Goal: Task Accomplishment & Management: Use online tool/utility

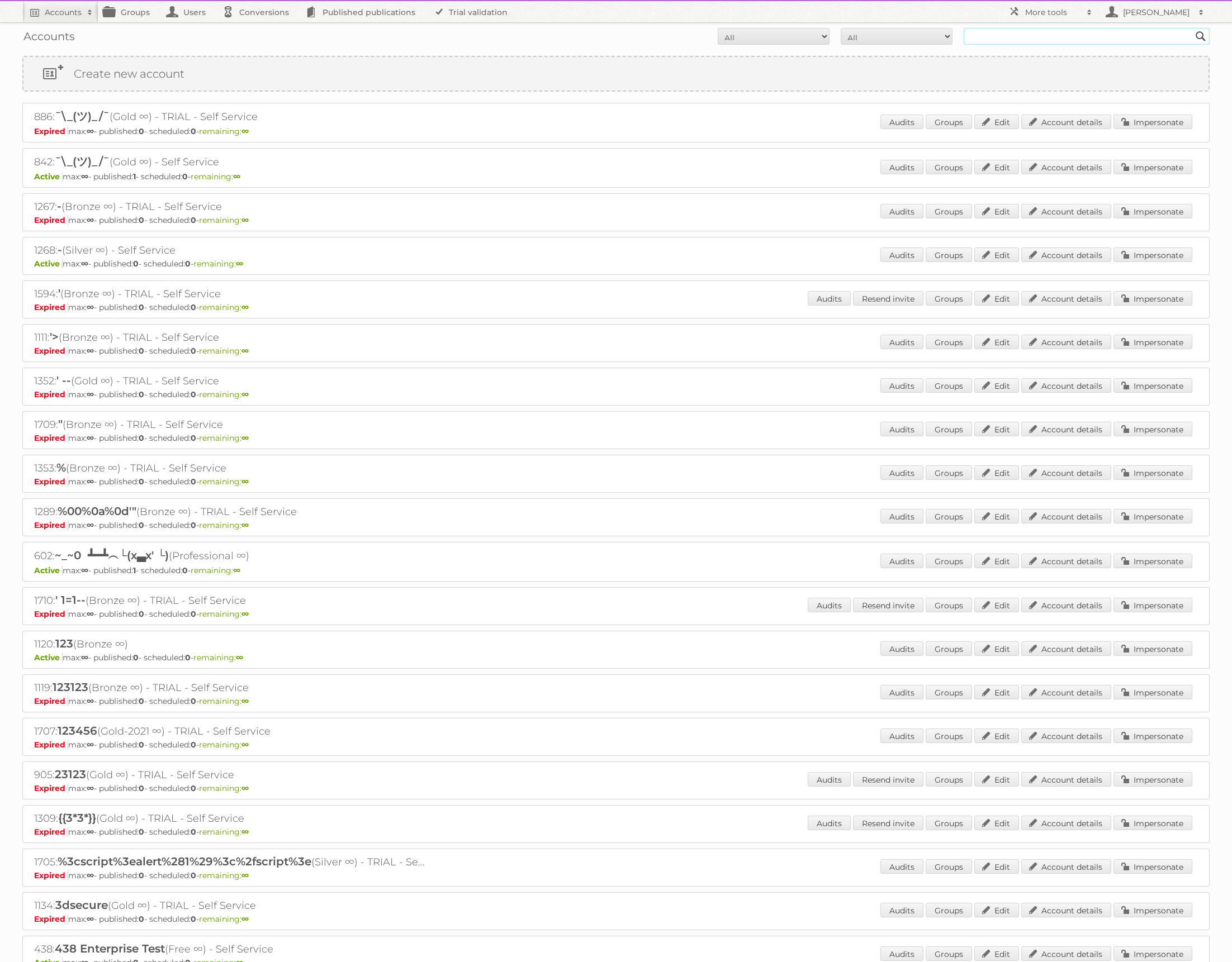
click at [1016, 37] on input "text" at bounding box center [1087, 36] width 246 height 17
type input "yuliya"
click at [1192, 28] on input "Search" at bounding box center [1200, 36] width 17 height 17
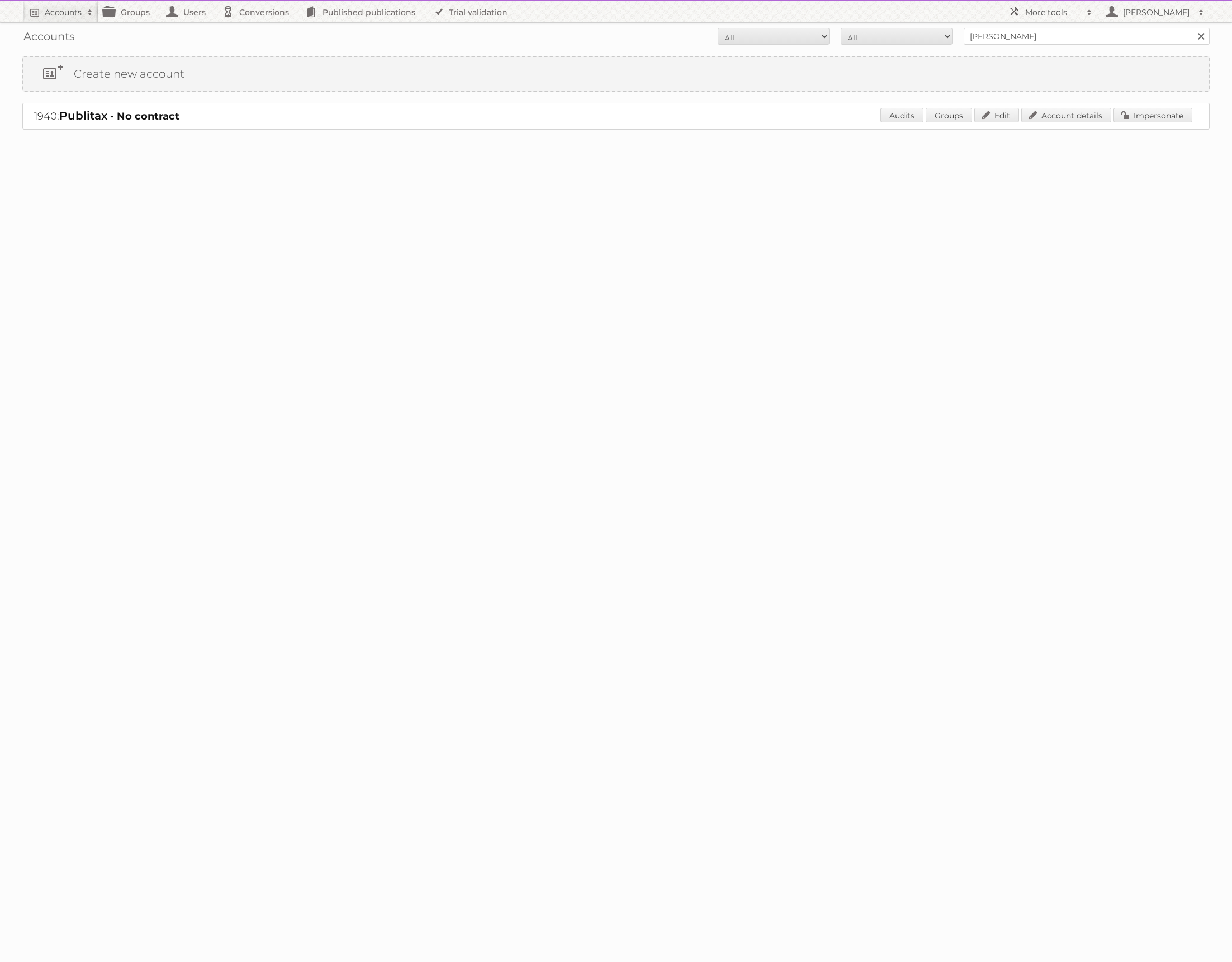
drag, startPoint x: 107, startPoint y: 118, endPoint x: 94, endPoint y: 118, distance: 13.0
click at [107, 118] on span "Publitax" at bounding box center [83, 115] width 48 height 14
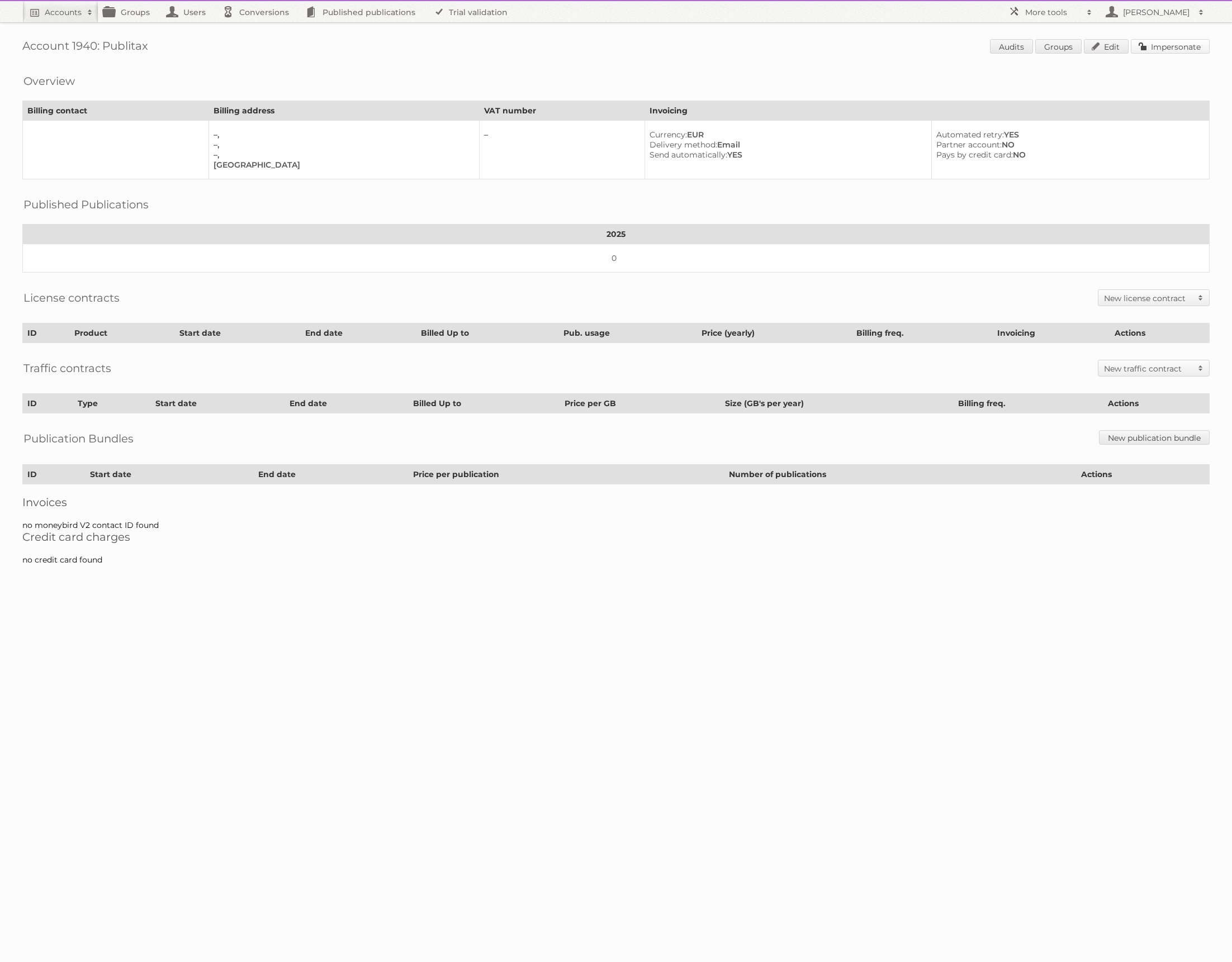
click at [1179, 48] on link "Impersonate" at bounding box center [1170, 46] width 79 height 14
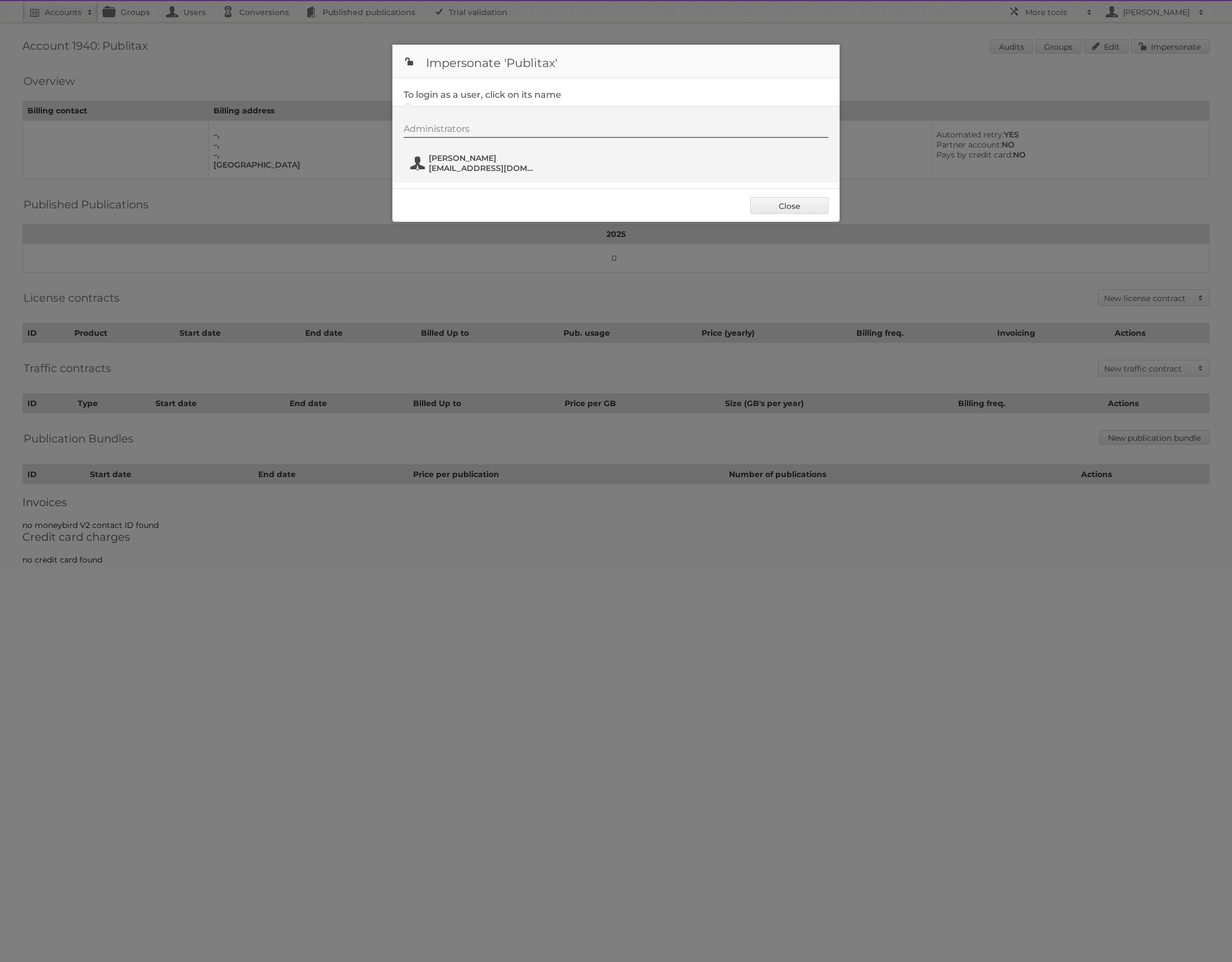
click at [456, 158] on span "Yuliya Chatovich" at bounding box center [483, 158] width 109 height 10
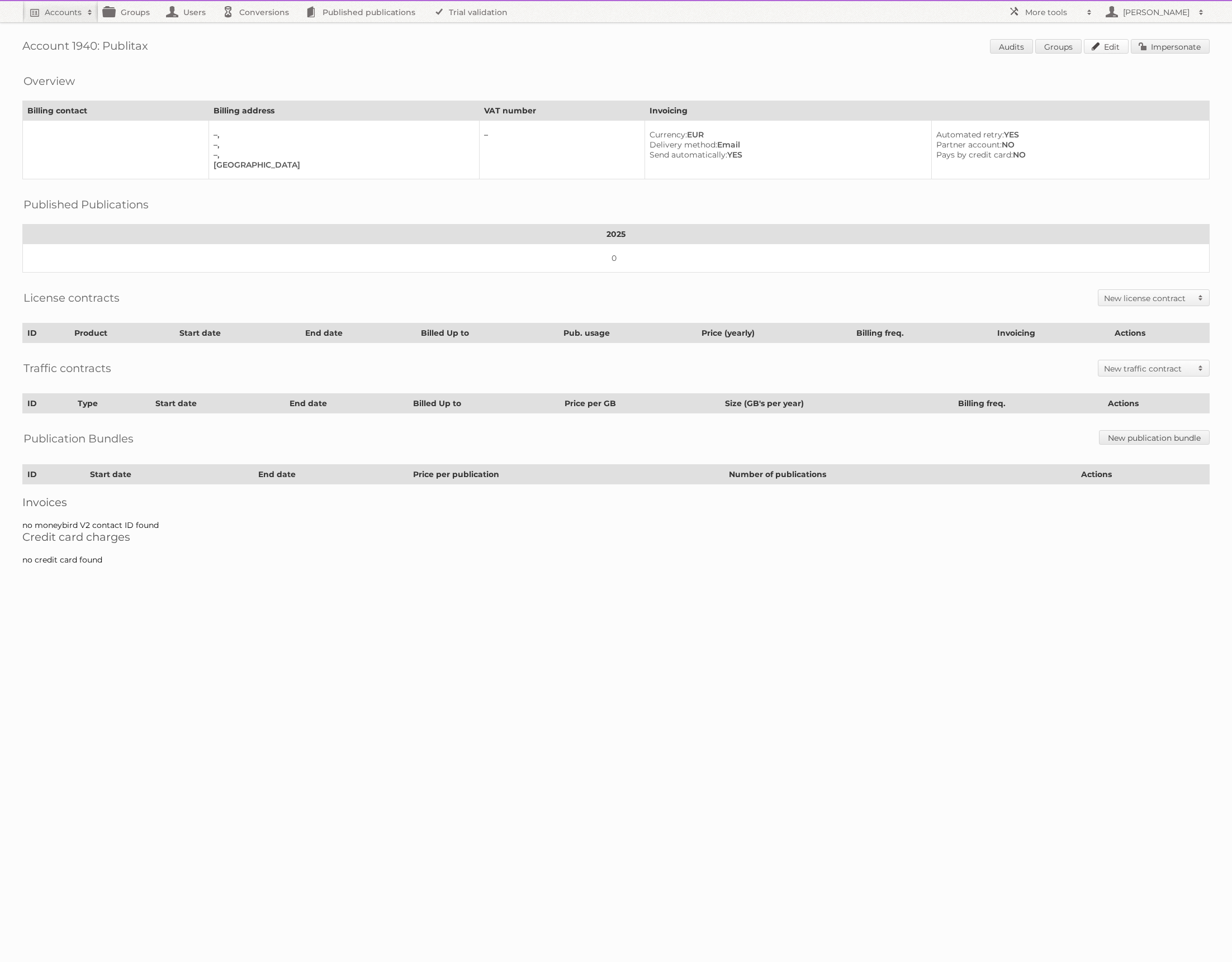
click at [1107, 43] on link "Edit" at bounding box center [1106, 46] width 45 height 14
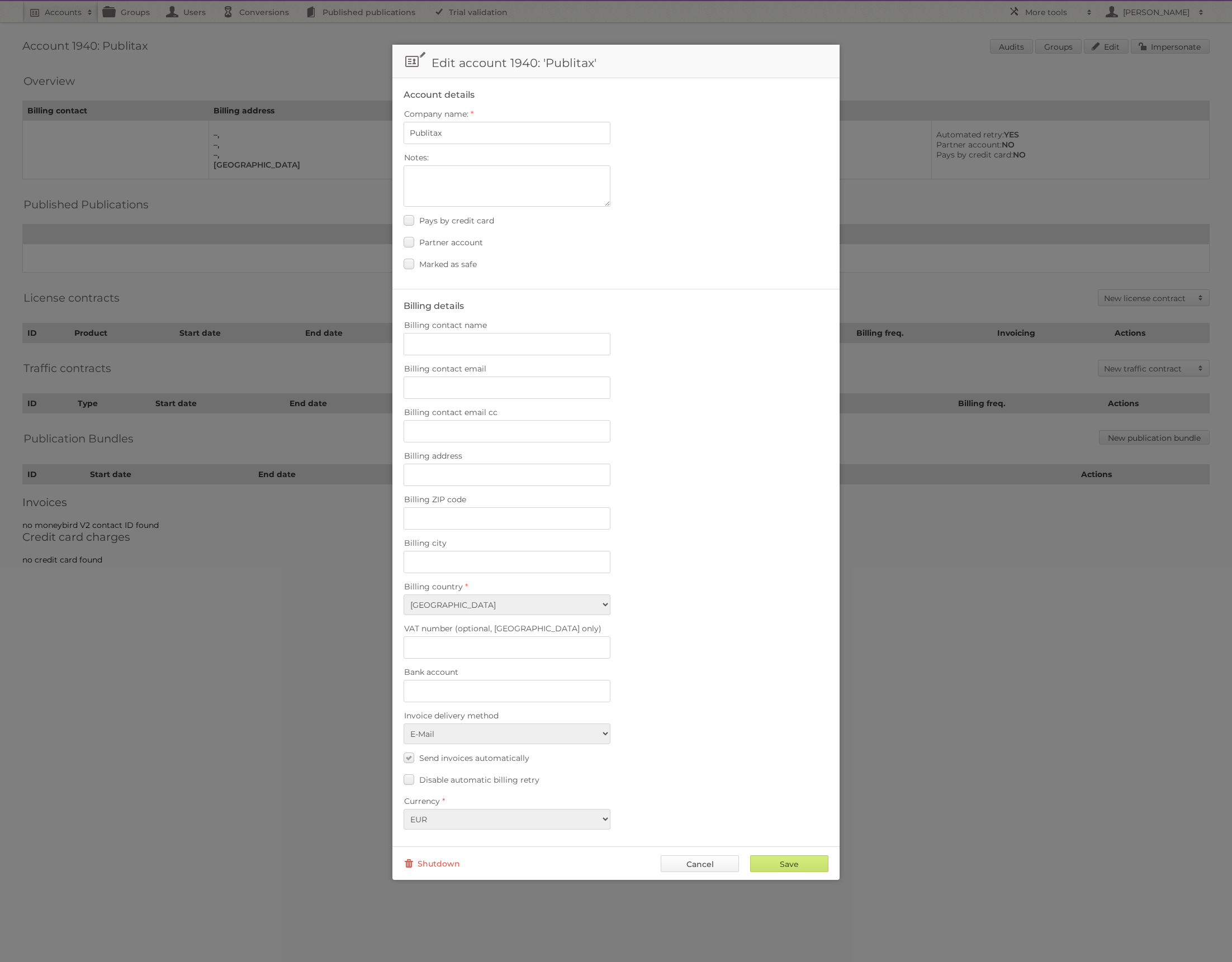
click at [708, 855] on link "Cancel" at bounding box center [699, 863] width 78 height 17
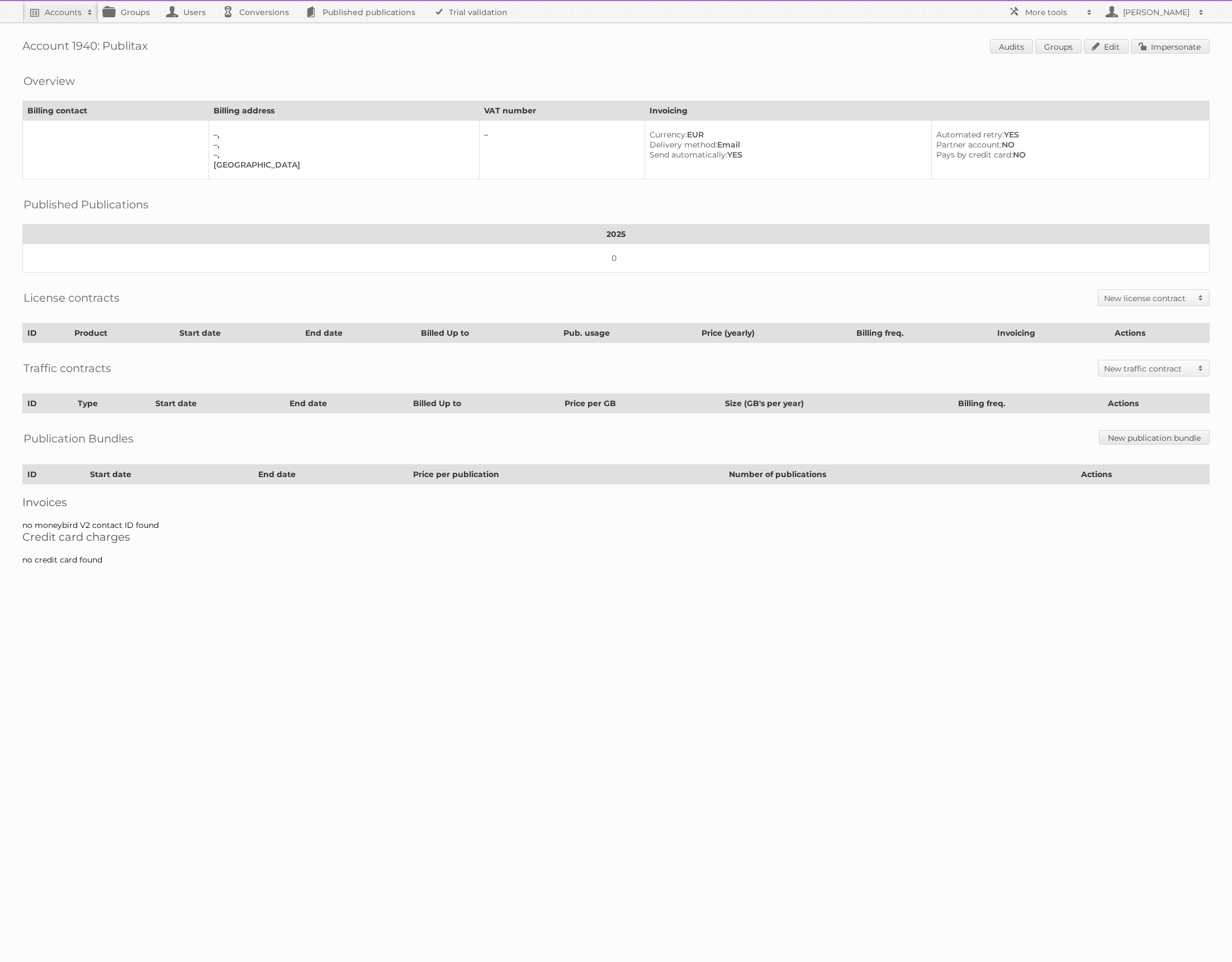
click at [1142, 296] on h2 "New license contract" at bounding box center [1148, 298] width 88 height 11
click at [1138, 277] on div "Account 1940: Publitax Audits Groups Edit Impersonate Overview Billing contact …" at bounding box center [616, 288] width 1232 height 576
drag, startPoint x: 115, startPoint y: 44, endPoint x: 317, endPoint y: 68, distance: 203.4
click at [213, 48] on h1 "Account 1940: Publitax Audits Groups Edit Impersonate" at bounding box center [616, 48] width 1187 height 17
click at [1170, 294] on h2 "New license contract" at bounding box center [1148, 298] width 88 height 11
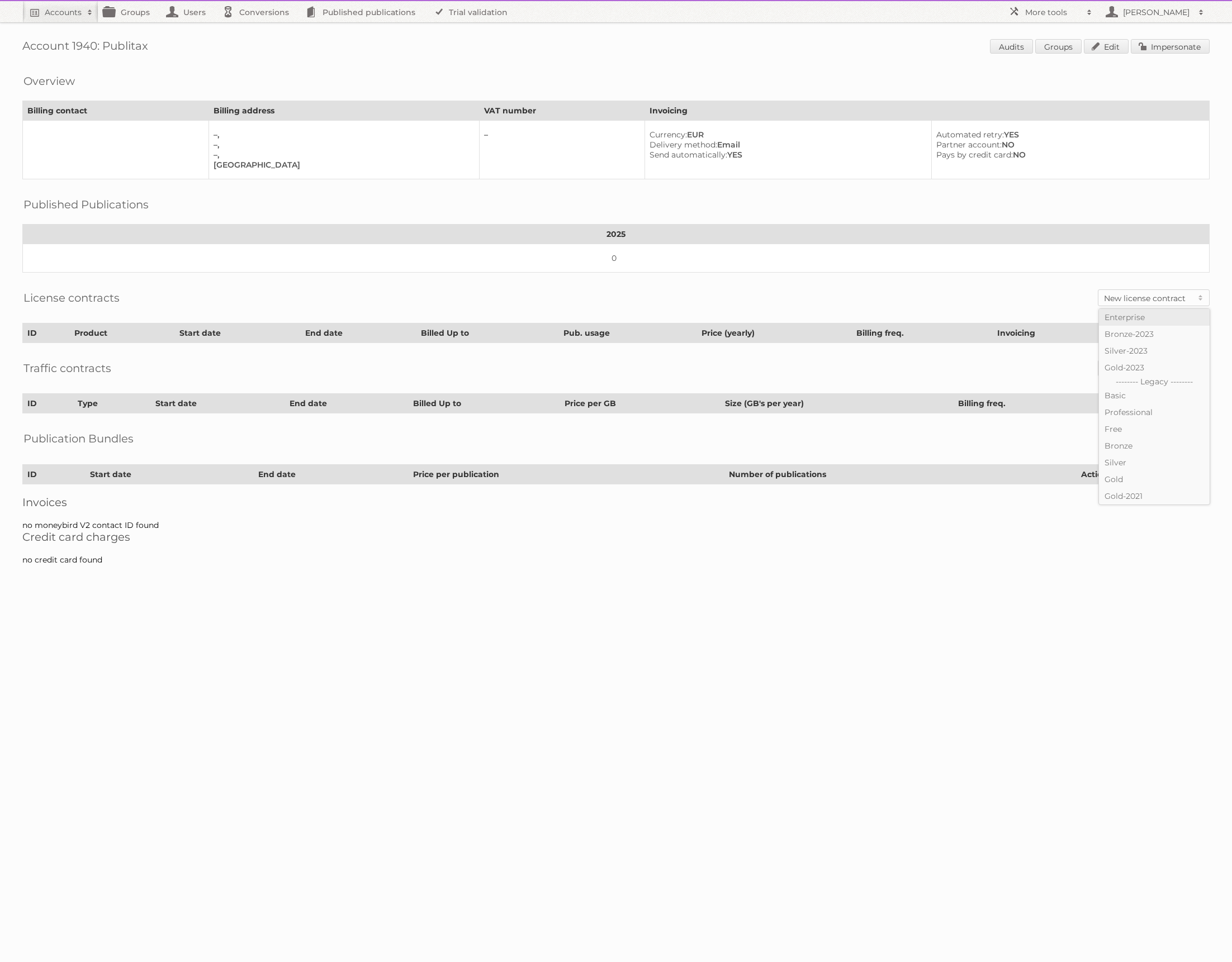
click at [1140, 313] on link "Enterprise" at bounding box center [1154, 317] width 111 height 17
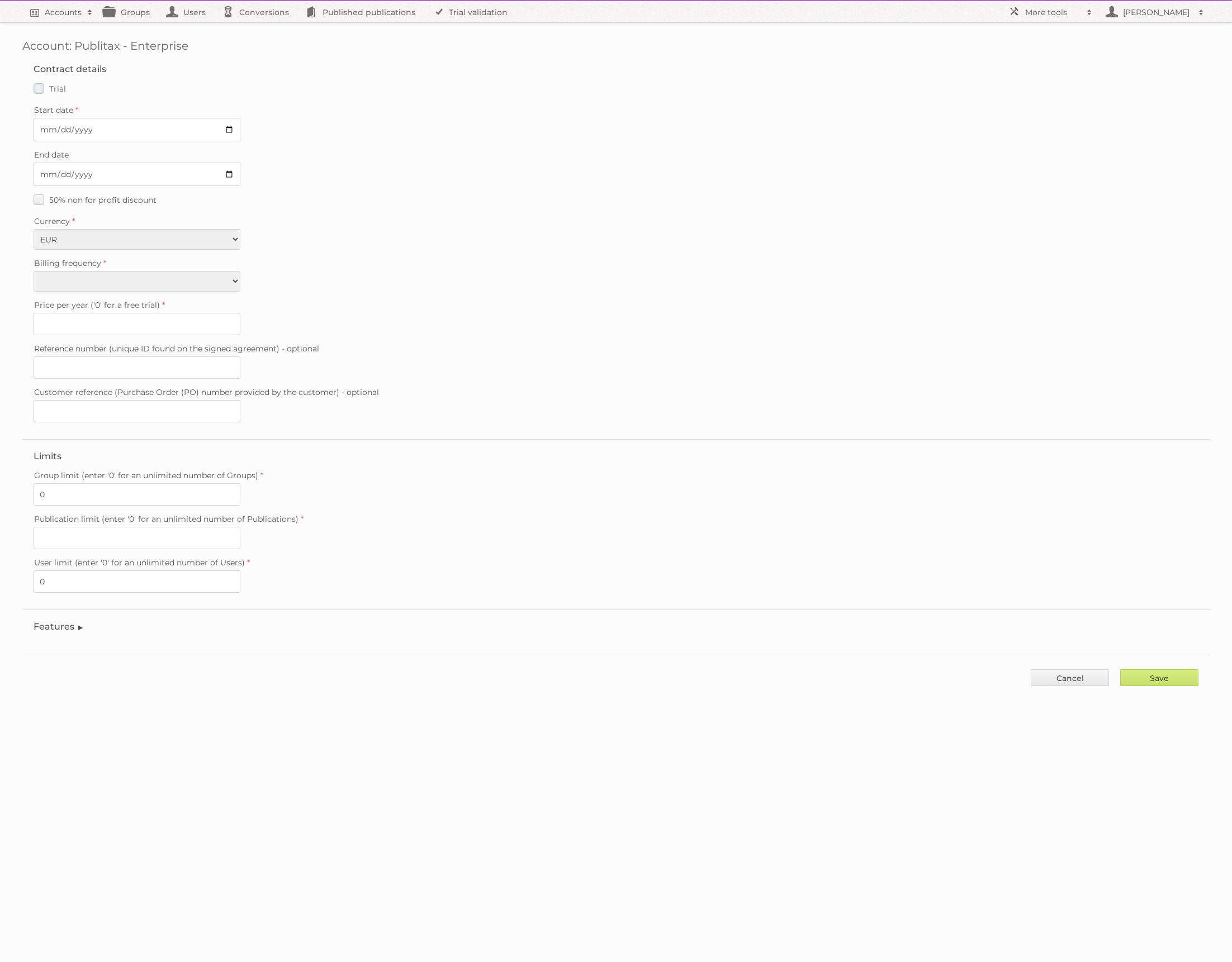
click at [39, 88] on label "Trial" at bounding box center [50, 88] width 33 height 16
click at [0, 0] on input "Trial" at bounding box center [0, 0] width 0 height 0
type input "0"
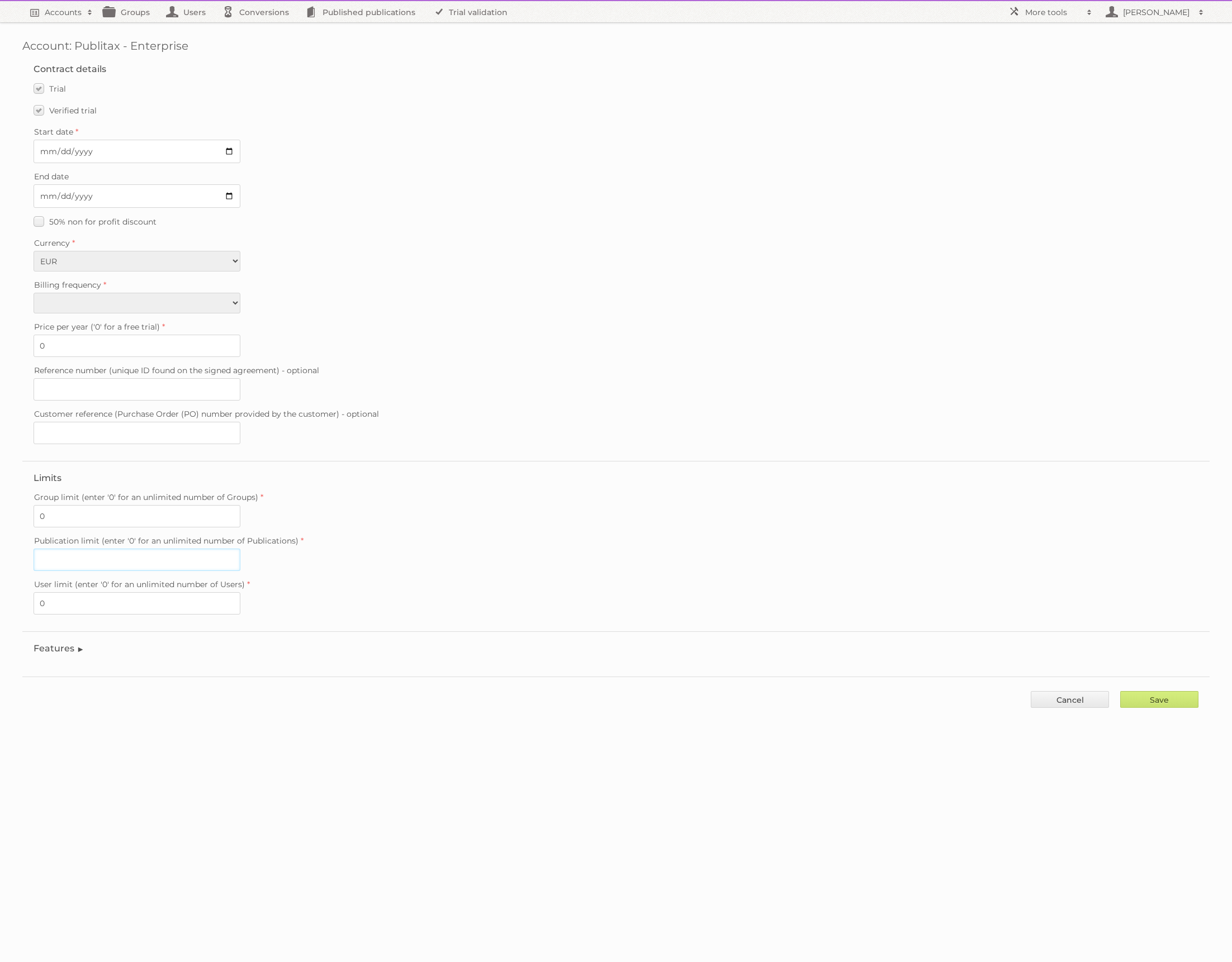
click at [79, 551] on input "Publication limit (enter '0' for an unlimited number of Publications)" at bounding box center [137, 560] width 207 height 22
type input "0"
drag, startPoint x: 109, startPoint y: 527, endPoint x: 309, endPoint y: 531, distance: 200.0
click at [309, 533] on label "Publication limit (enter '0' for an unlimited number of Publications)" at bounding box center [616, 541] width 1165 height 16
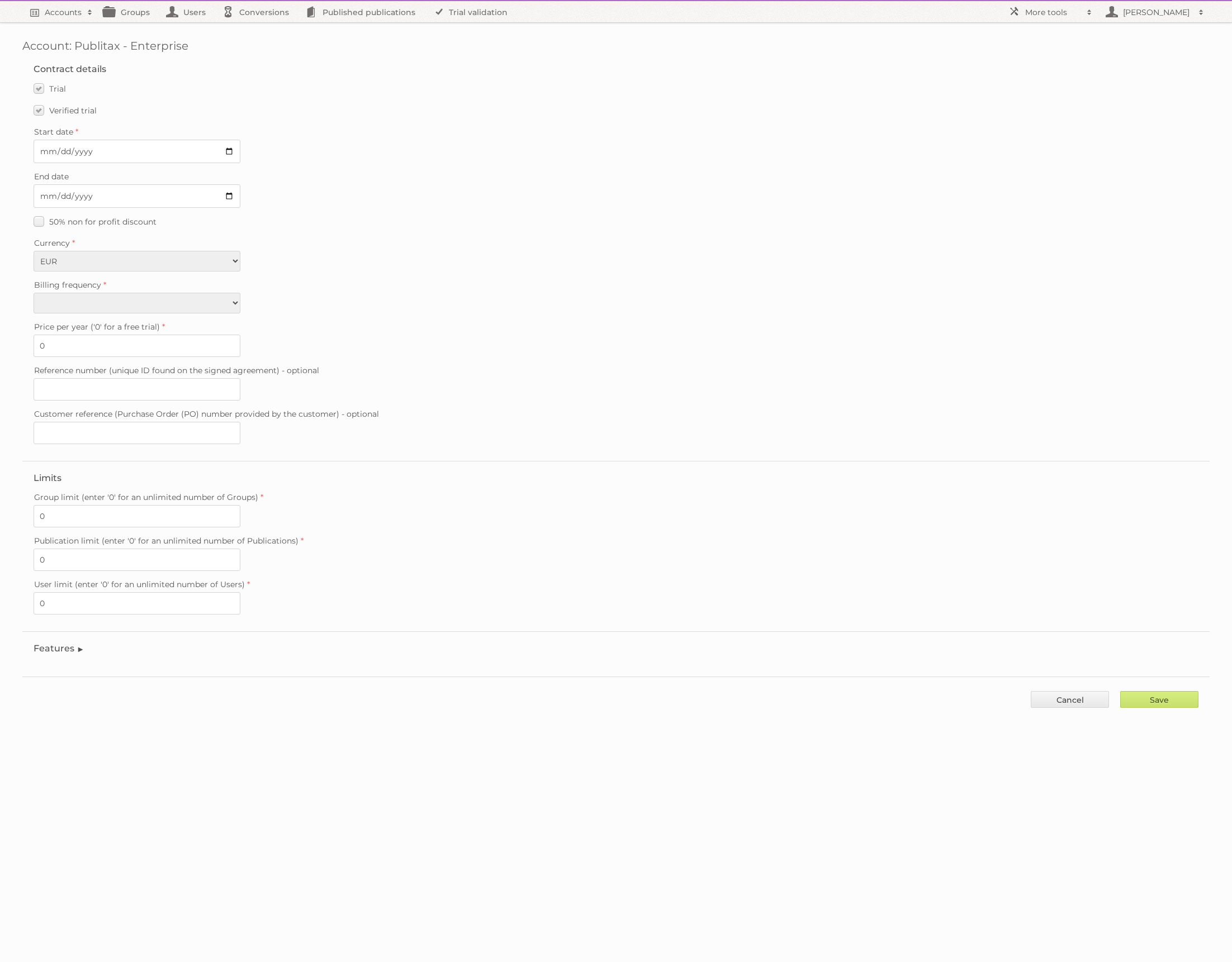
click at [241, 549] on input "0" at bounding box center [137, 560] width 207 height 22
click at [73, 643] on legend "Features" at bounding box center [58, 649] width 51 height 11
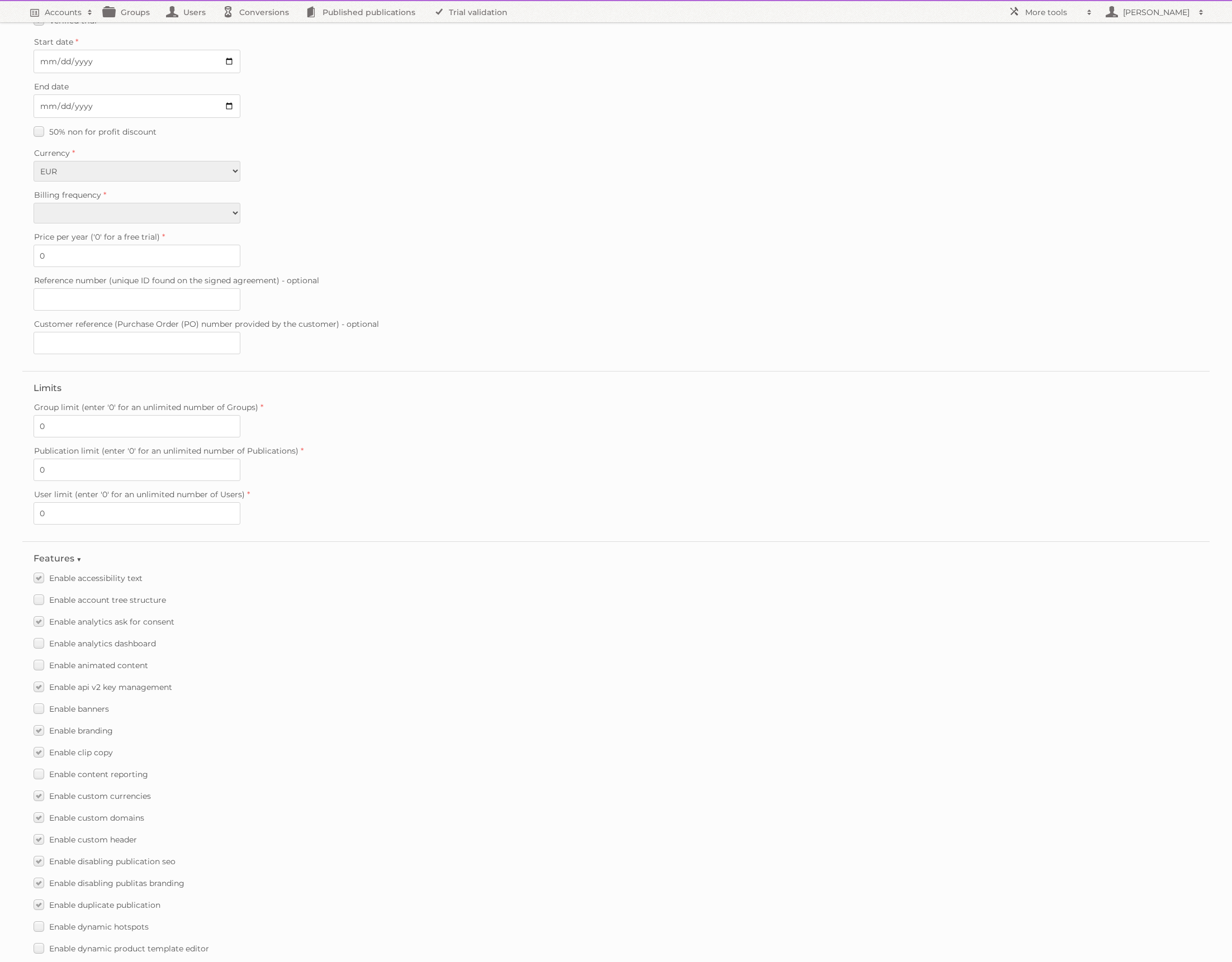
scroll to position [92, 0]
click at [37, 635] on label "Enable analytics dashboard" at bounding box center [94, 642] width 122 height 16
click at [0, 0] on input "Enable analytics dashboard" at bounding box center [0, 0] width 0 height 0
click at [41, 658] on label "Enable animated content" at bounding box center [90, 664] width 115 height 16
click at [0, 0] on input "Enable animated content" at bounding box center [0, 0] width 0 height 0
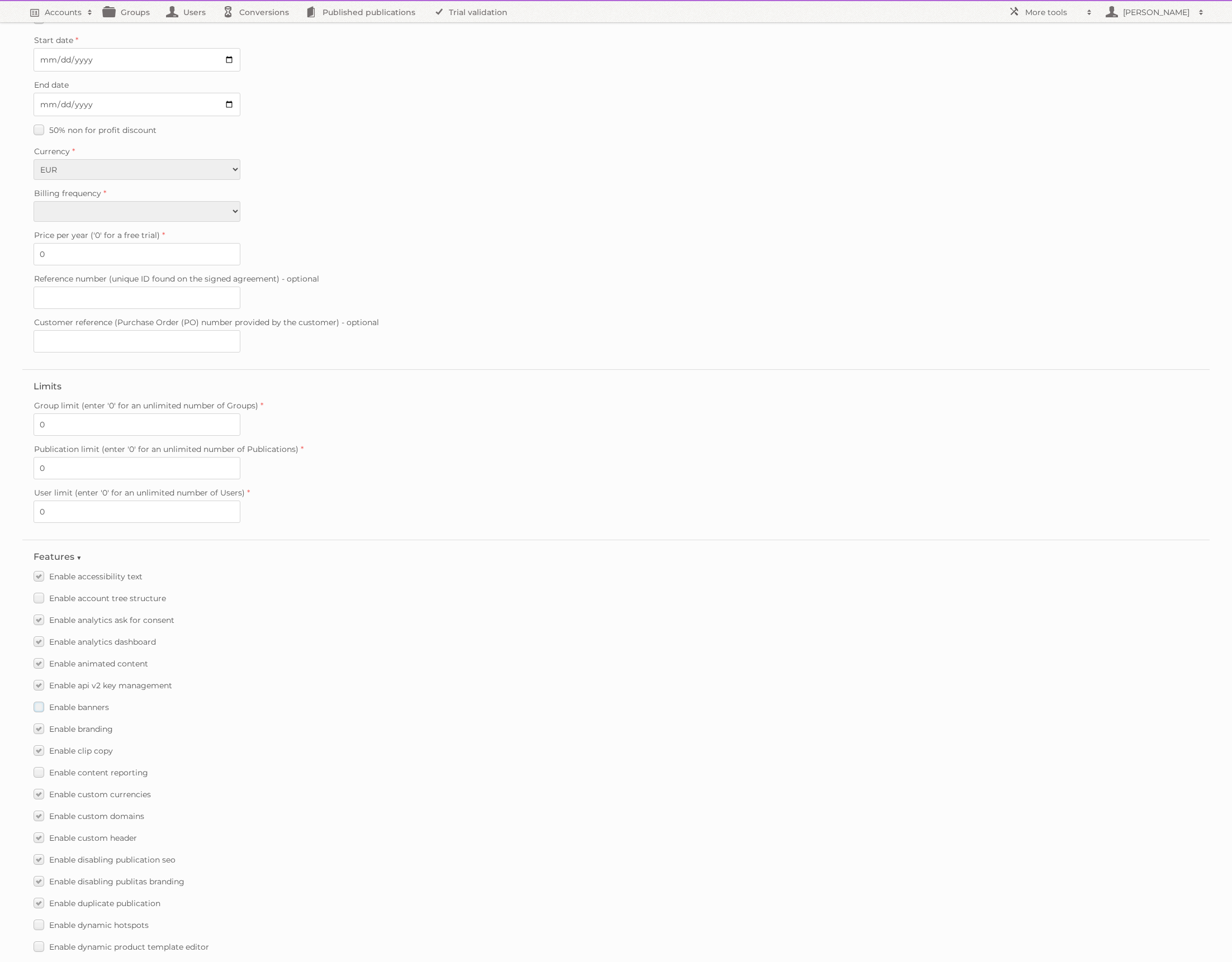
click at [43, 699] on label "Enable banners" at bounding box center [71, 707] width 75 height 16
click at [0, 0] on input "Enable banners" at bounding box center [0, 0] width 0 height 0
click at [39, 590] on label "Enable account tree structure" at bounding box center [99, 599] width 133 height 16
click at [0, 0] on input "Enable account tree structure" at bounding box center [0, 0] width 0 height 0
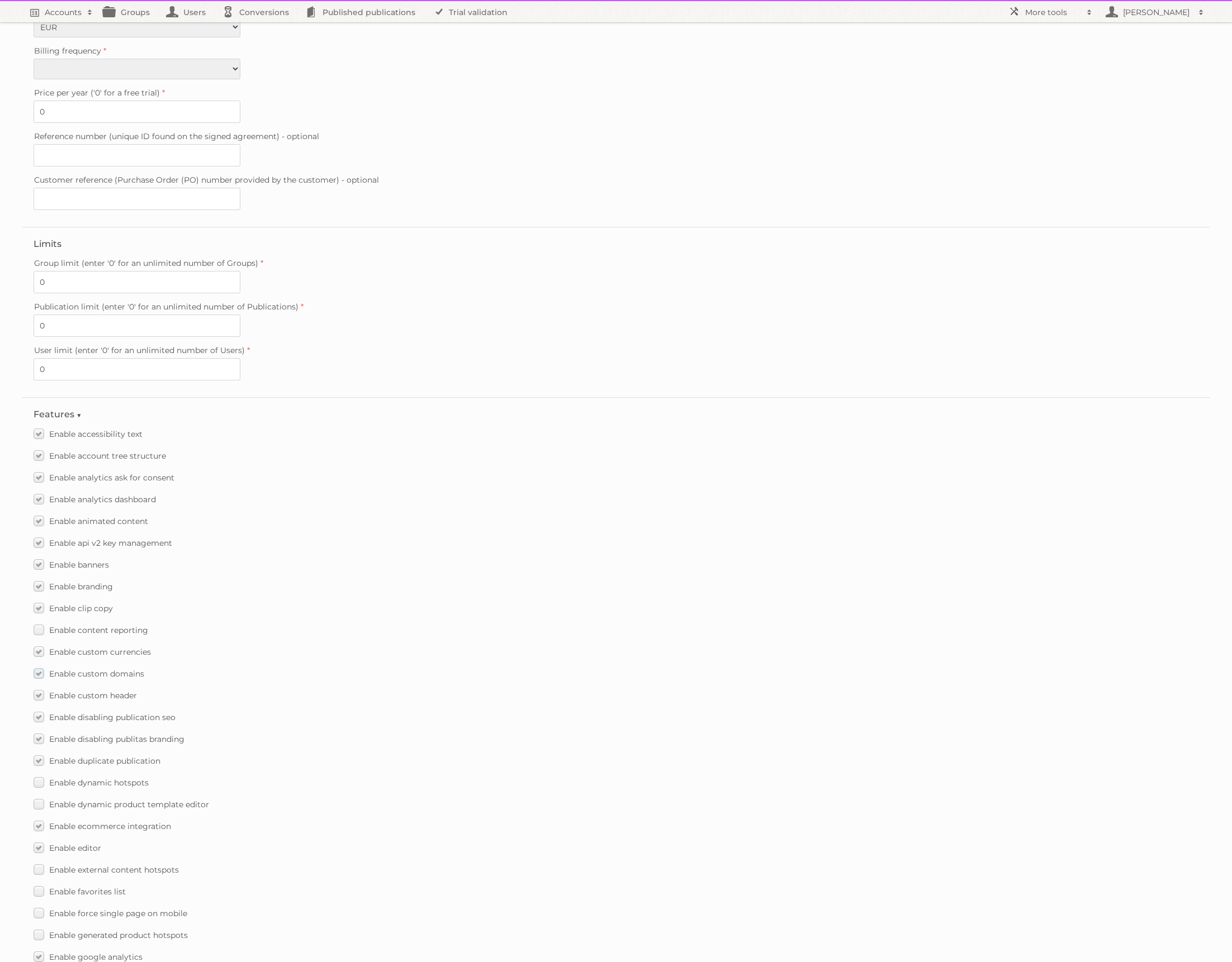
drag, startPoint x: 41, startPoint y: 622, endPoint x: 39, endPoint y: 669, distance: 47.0
click at [40, 624] on label "Enable content reporting" at bounding box center [90, 630] width 115 height 16
click at [0, 0] on input "Enable content reporting" at bounding box center [0, 0] width 0 height 0
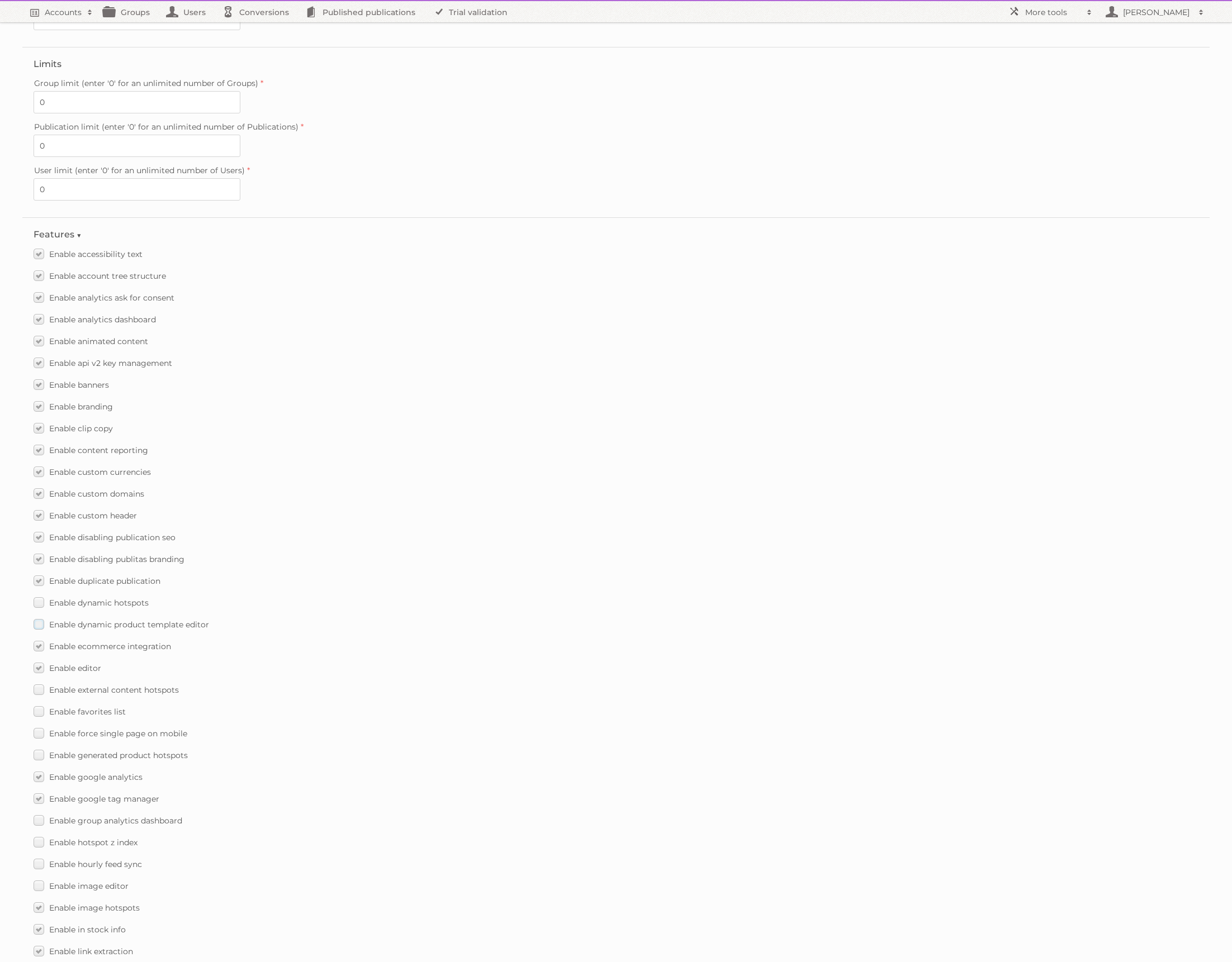
scroll to position [416, 0]
click at [39, 592] on label "Enable dynamic hotspots" at bounding box center [90, 601] width 115 height 16
click at [0, 0] on input "Enable dynamic hotspots" at bounding box center [0, 0] width 0 height 0
click at [39, 614] on label "Enable dynamic product template editor" at bounding box center [121, 622] width 175 height 16
click at [0, 0] on input "Enable dynamic product template editor" at bounding box center [0, 0] width 0 height 0
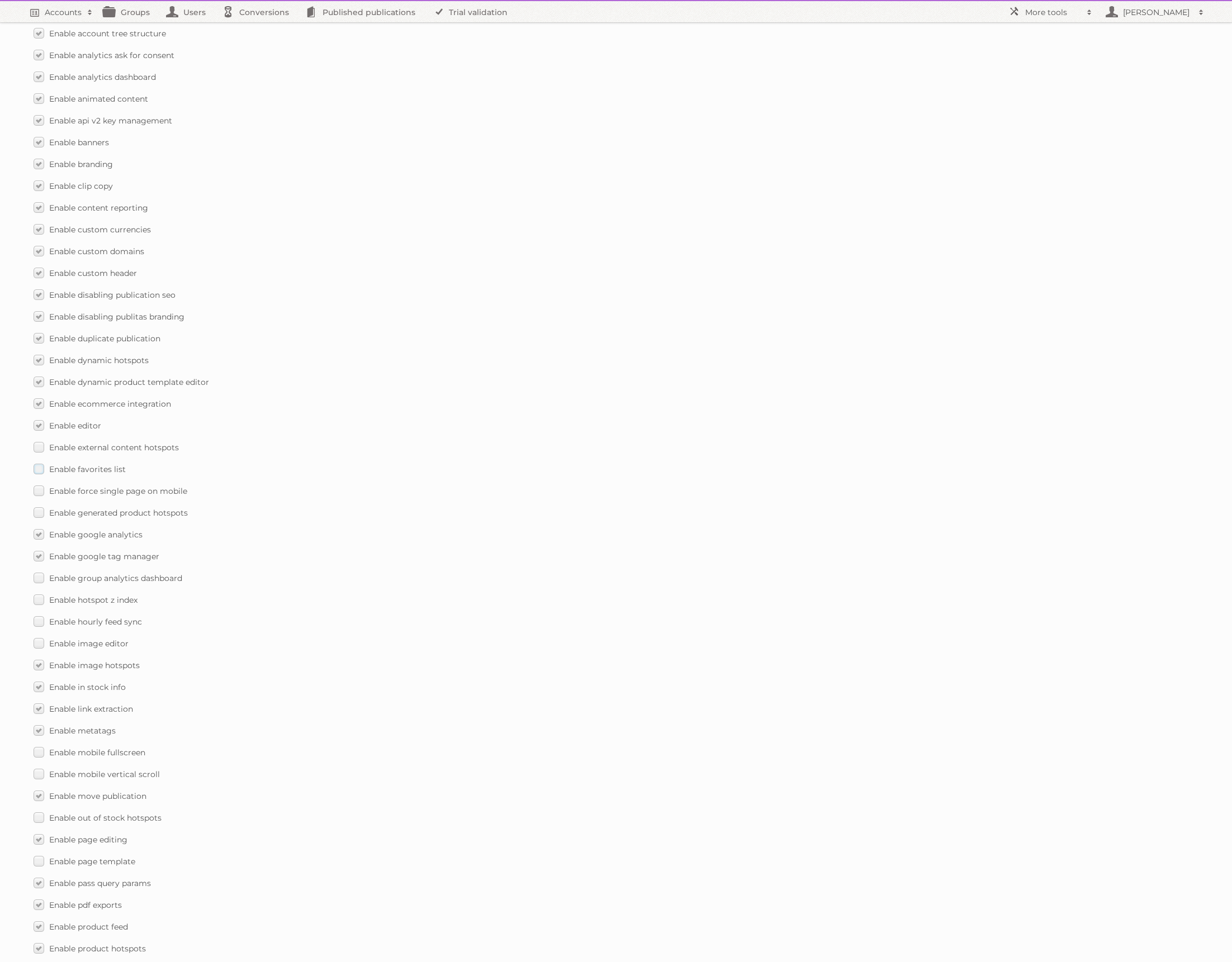
scroll to position [659, 0]
drag, startPoint x: 42, startPoint y: 438, endPoint x: 38, endPoint y: 450, distance: 12.6
click at [42, 438] on label "Enable external content hotspots" at bounding box center [106, 445] width 145 height 16
click at [0, 0] on input "Enable external content hotspots" at bounding box center [0, 0] width 0 height 0
drag, startPoint x: 38, startPoint y: 457, endPoint x: 42, endPoint y: 475, distance: 18.4
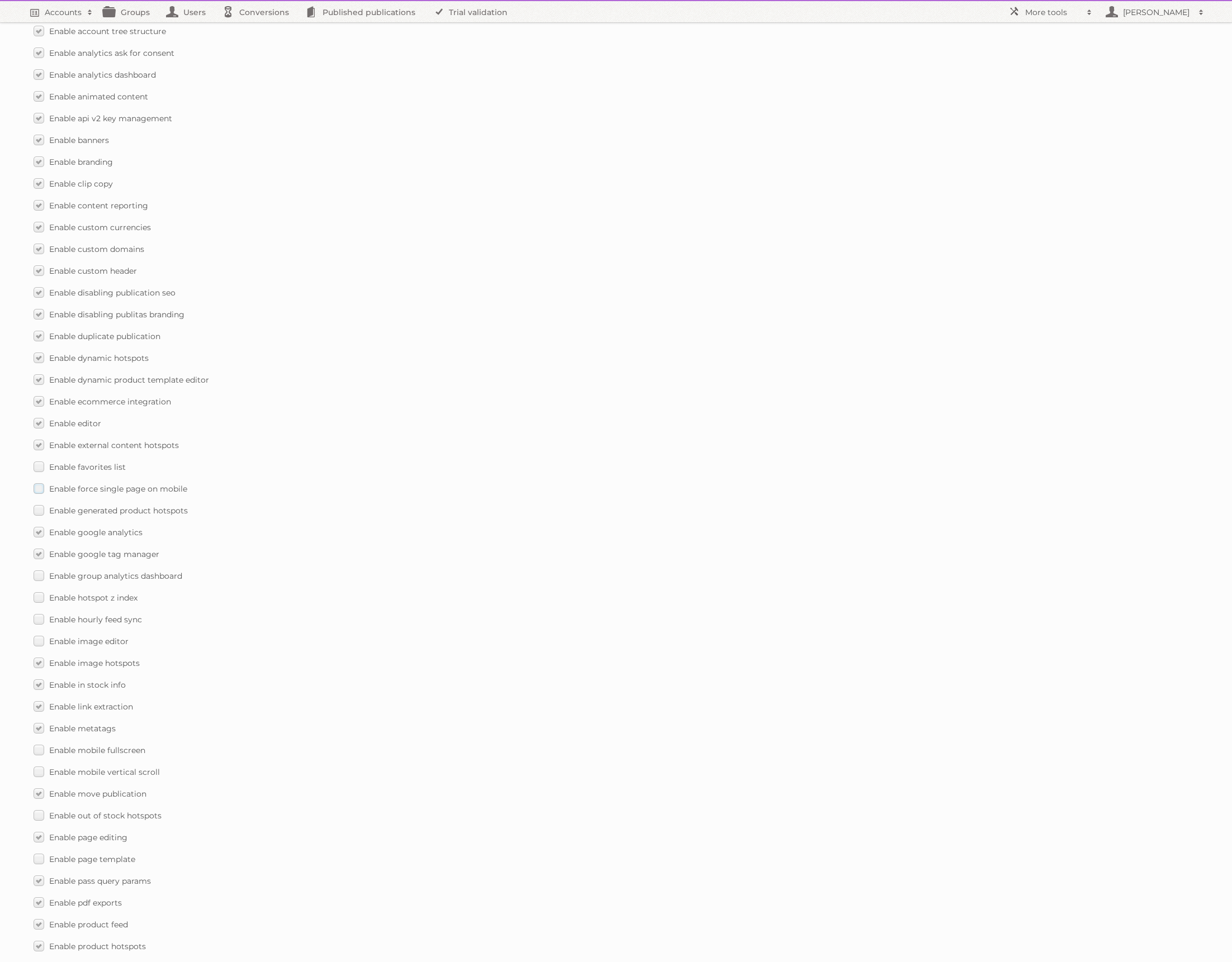
click at [39, 459] on label "Enable favorites list" at bounding box center [80, 467] width 92 height 16
click at [0, 0] on input "Enable favorites list" at bounding box center [0, 0] width 0 height 0
click at [41, 485] on label "Enable force single page on mobile" at bounding box center [110, 488] width 154 height 16
click at [0, 0] on input "Enable force single page on mobile" at bounding box center [0, 0] width 0 height 0
click at [41, 504] on label "Enable generated product hotspots" at bounding box center [110, 510] width 154 height 16
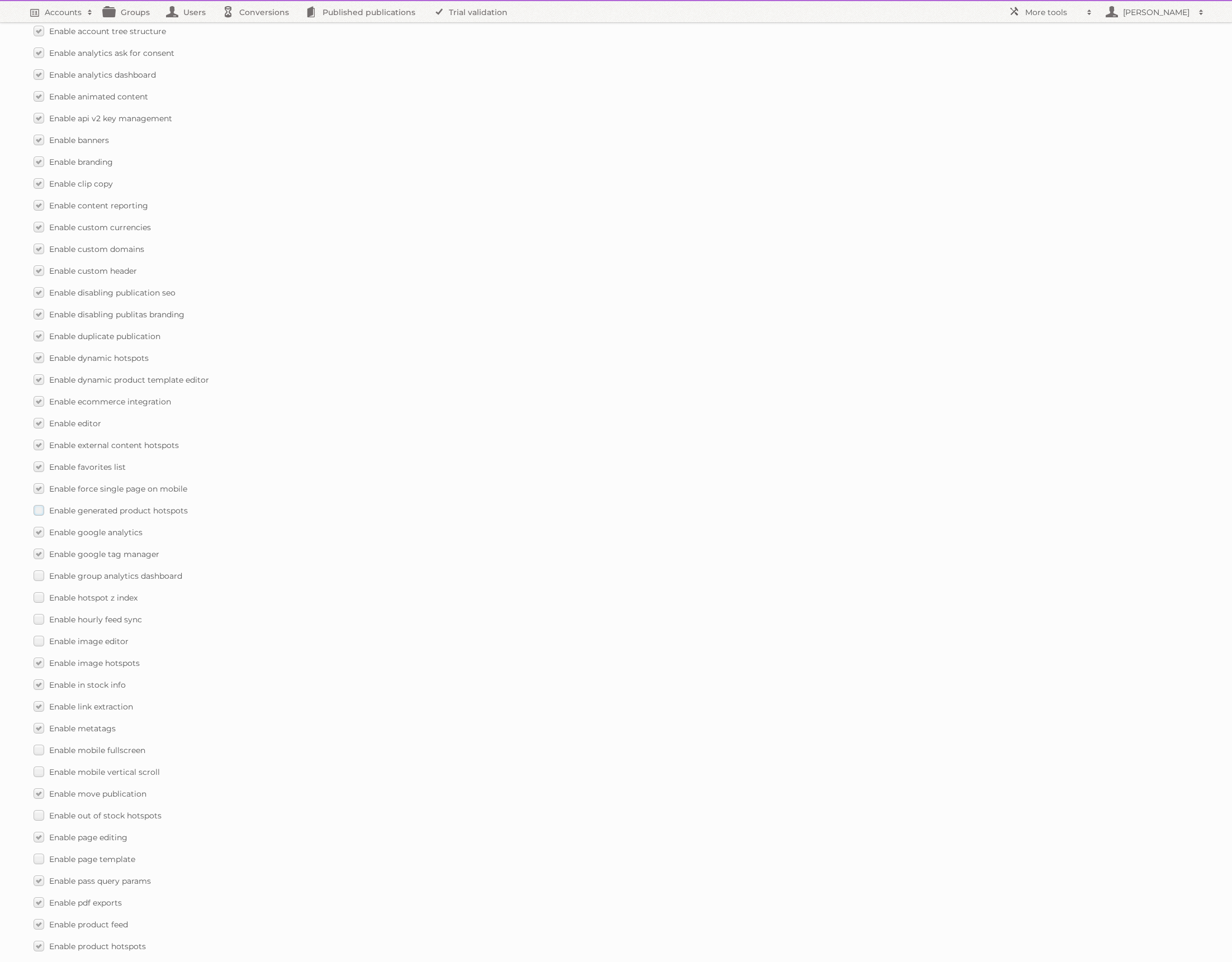
click at [0, 0] on input "Enable generated product hotspots" at bounding box center [0, 0] width 0 height 0
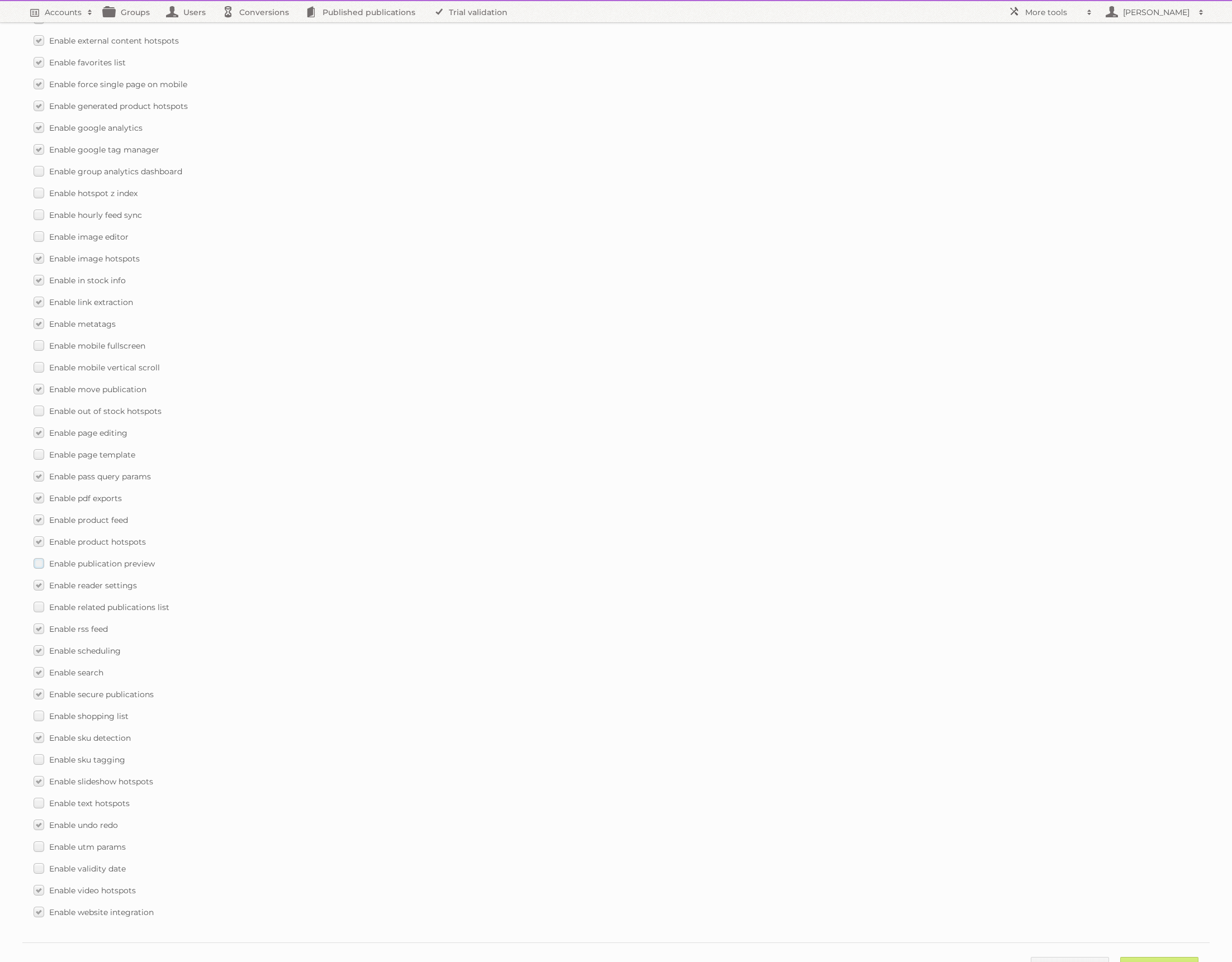
scroll to position [1101, 0]
click at [1169, 920] on input "Save" at bounding box center [1159, 928] width 78 height 17
type input "..."
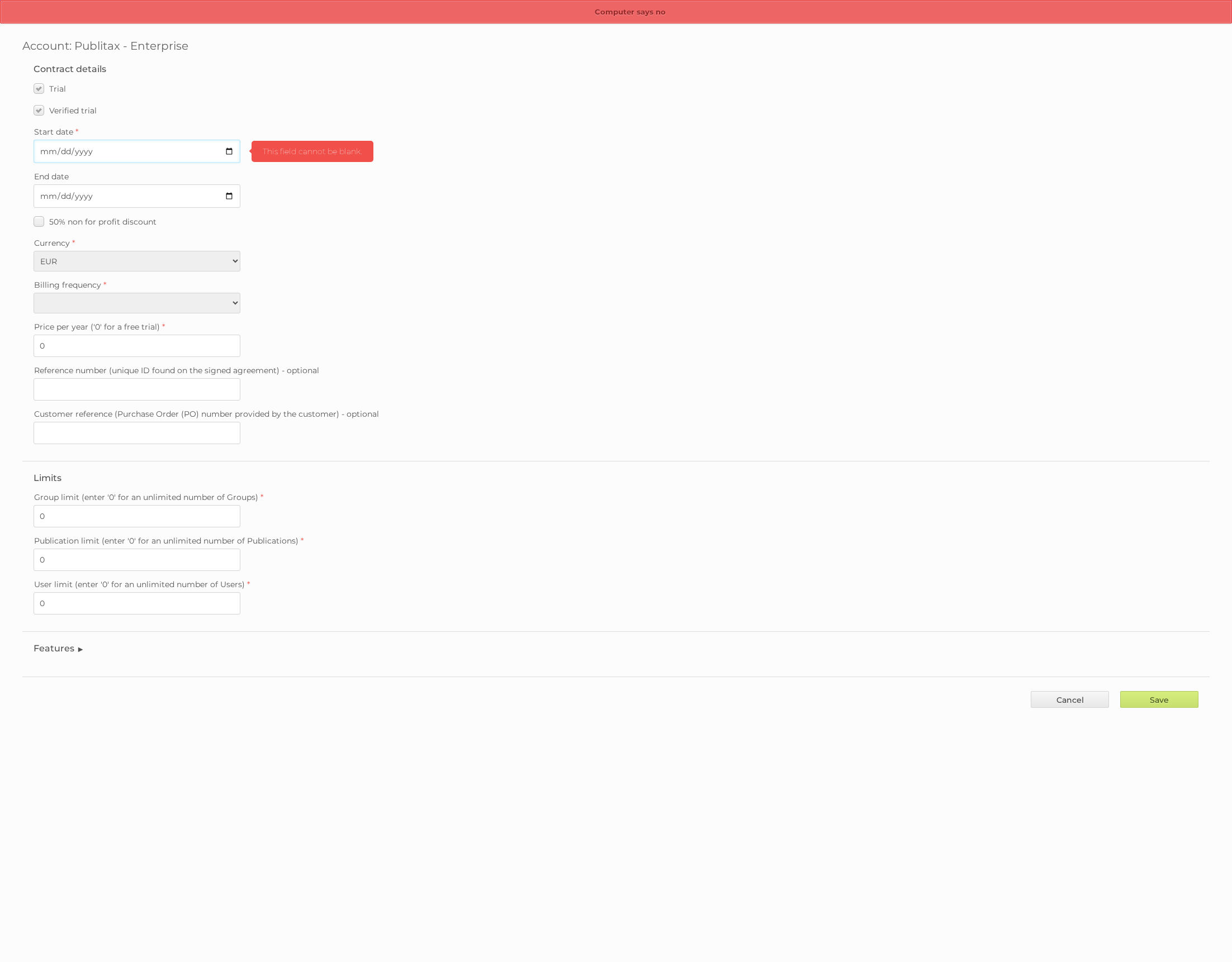
click at [109, 154] on input "Start date" at bounding box center [137, 152] width 207 height 24
drag, startPoint x: 133, startPoint y: 147, endPoint x: 102, endPoint y: 152, distance: 31.4
click at [131, 147] on input "Start date" at bounding box center [137, 152] width 207 height 24
click at [226, 145] on input "Start date" at bounding box center [137, 152] width 207 height 24
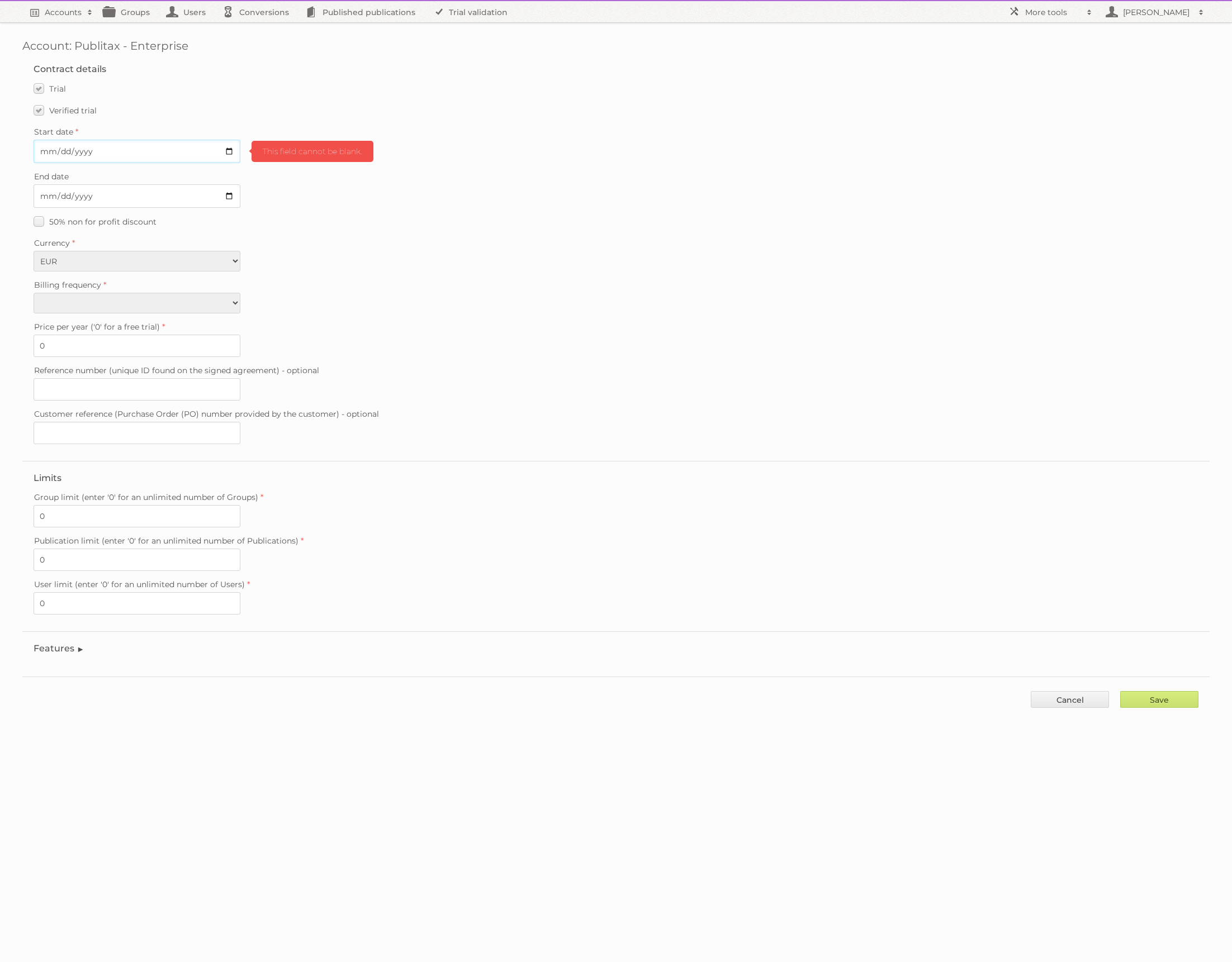
type input "[DATE]"
click at [1167, 691] on input "Save" at bounding box center [1159, 699] width 78 height 17
type input "..."
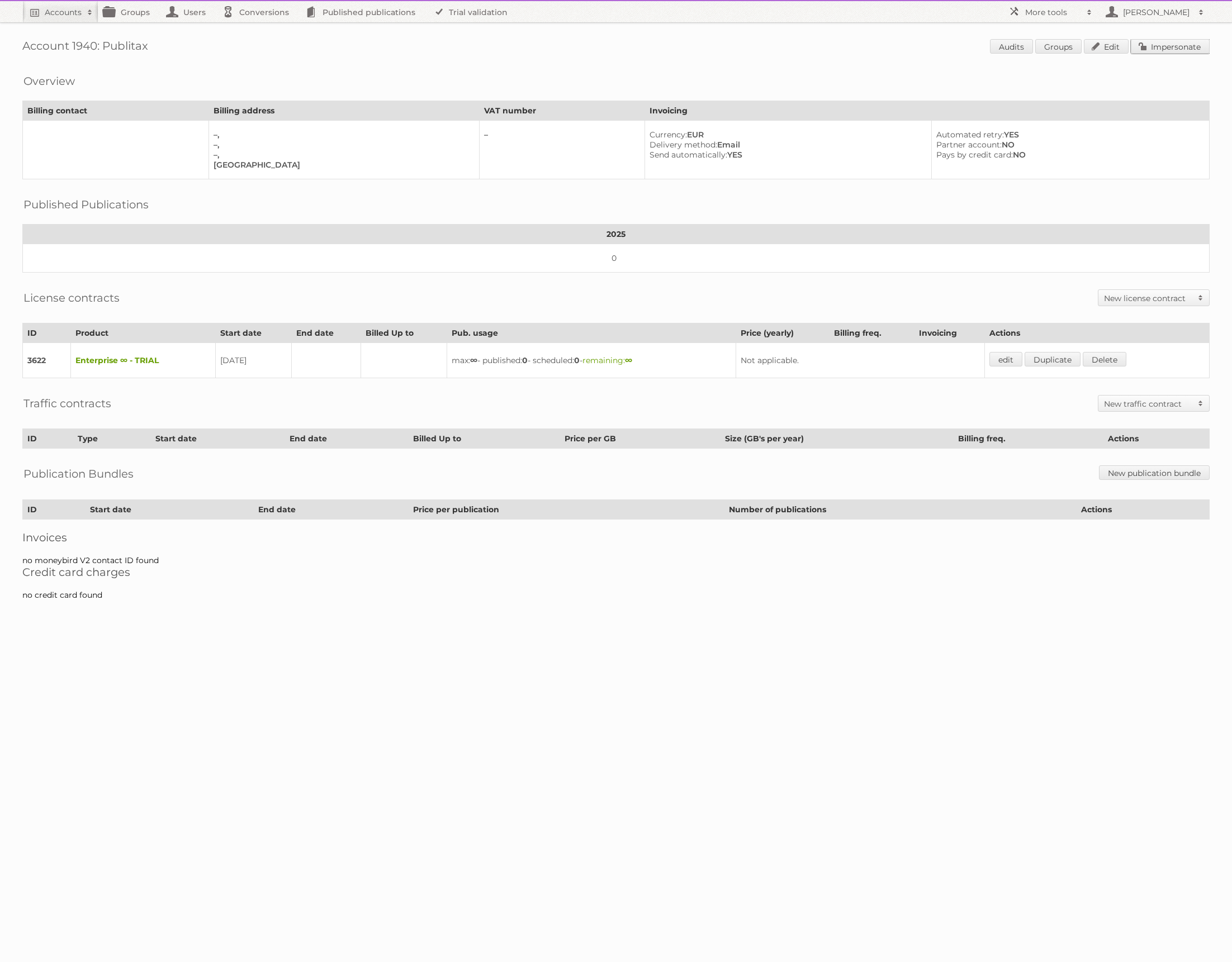
drag, startPoint x: 1166, startPoint y: 43, endPoint x: 1156, endPoint y: 43, distance: 10.0
click at [1166, 43] on link "Impersonate" at bounding box center [1170, 46] width 79 height 14
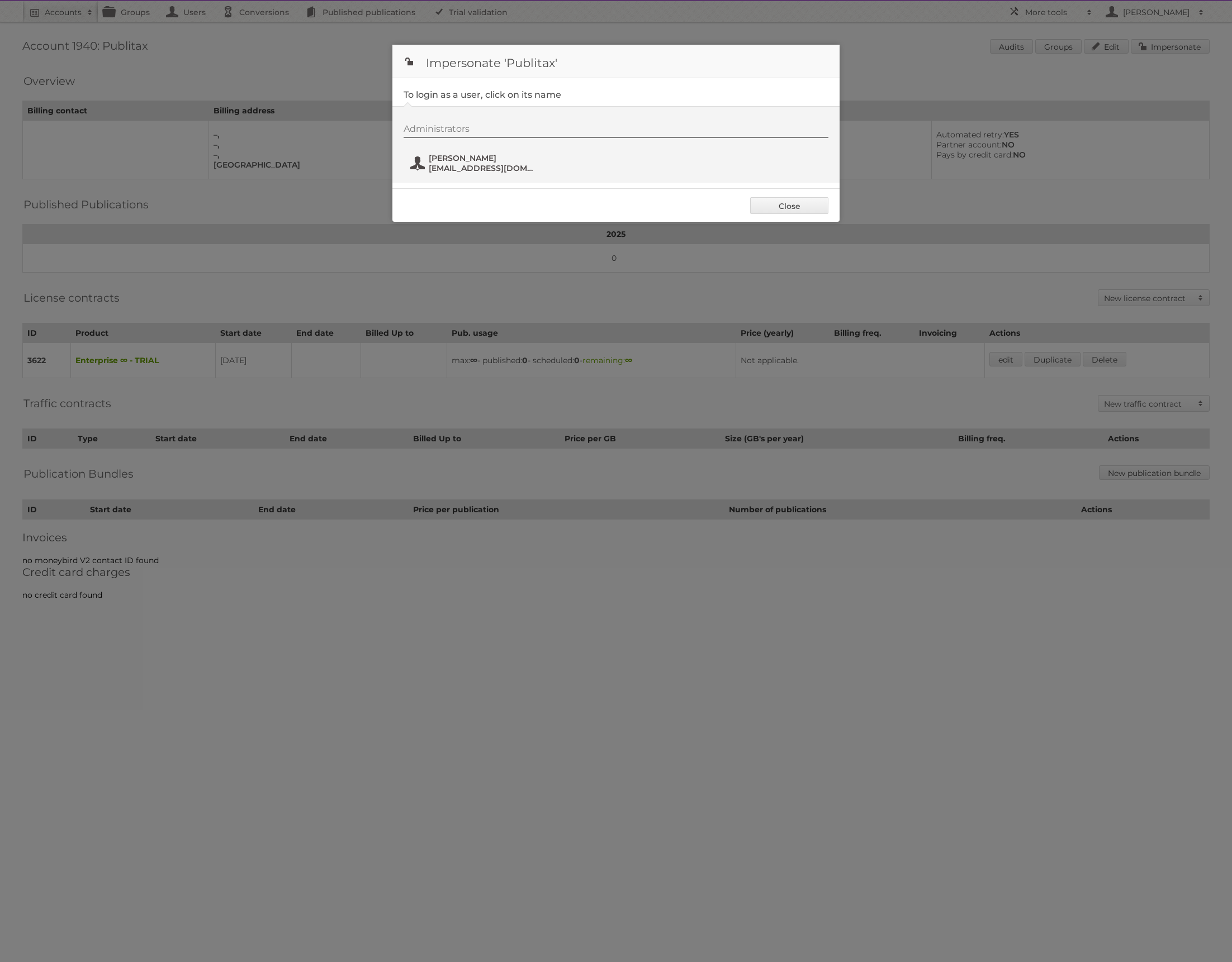
click at [460, 160] on span "Yuliya Chatovich" at bounding box center [483, 158] width 109 height 10
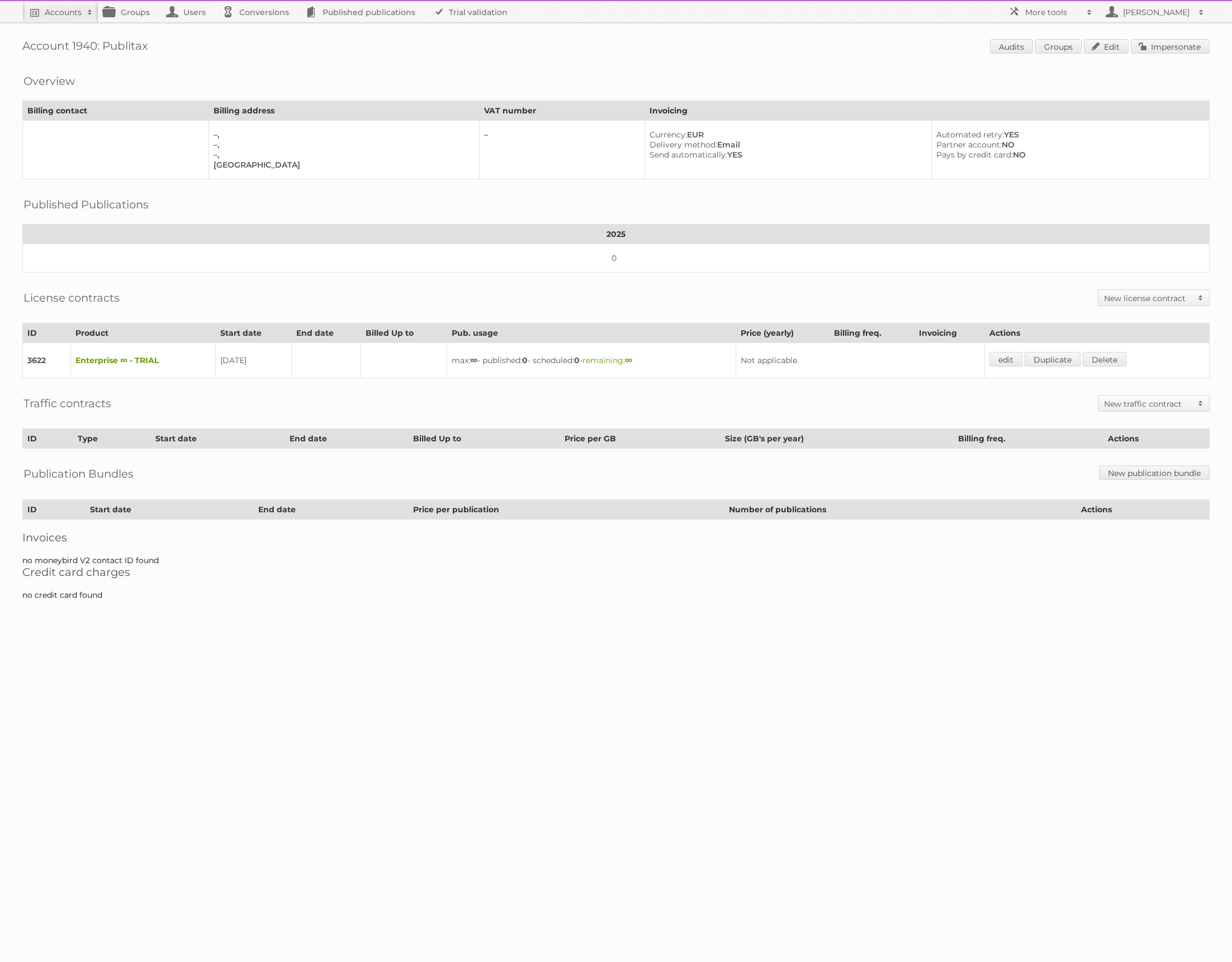
drag, startPoint x: 75, startPoint y: 357, endPoint x: 156, endPoint y: 356, distance: 81.0
click at [156, 356] on td "Enterprise ∞ - TRIAL" at bounding box center [143, 361] width 145 height 35
click at [1012, 355] on link "edit" at bounding box center [1006, 359] width 33 height 14
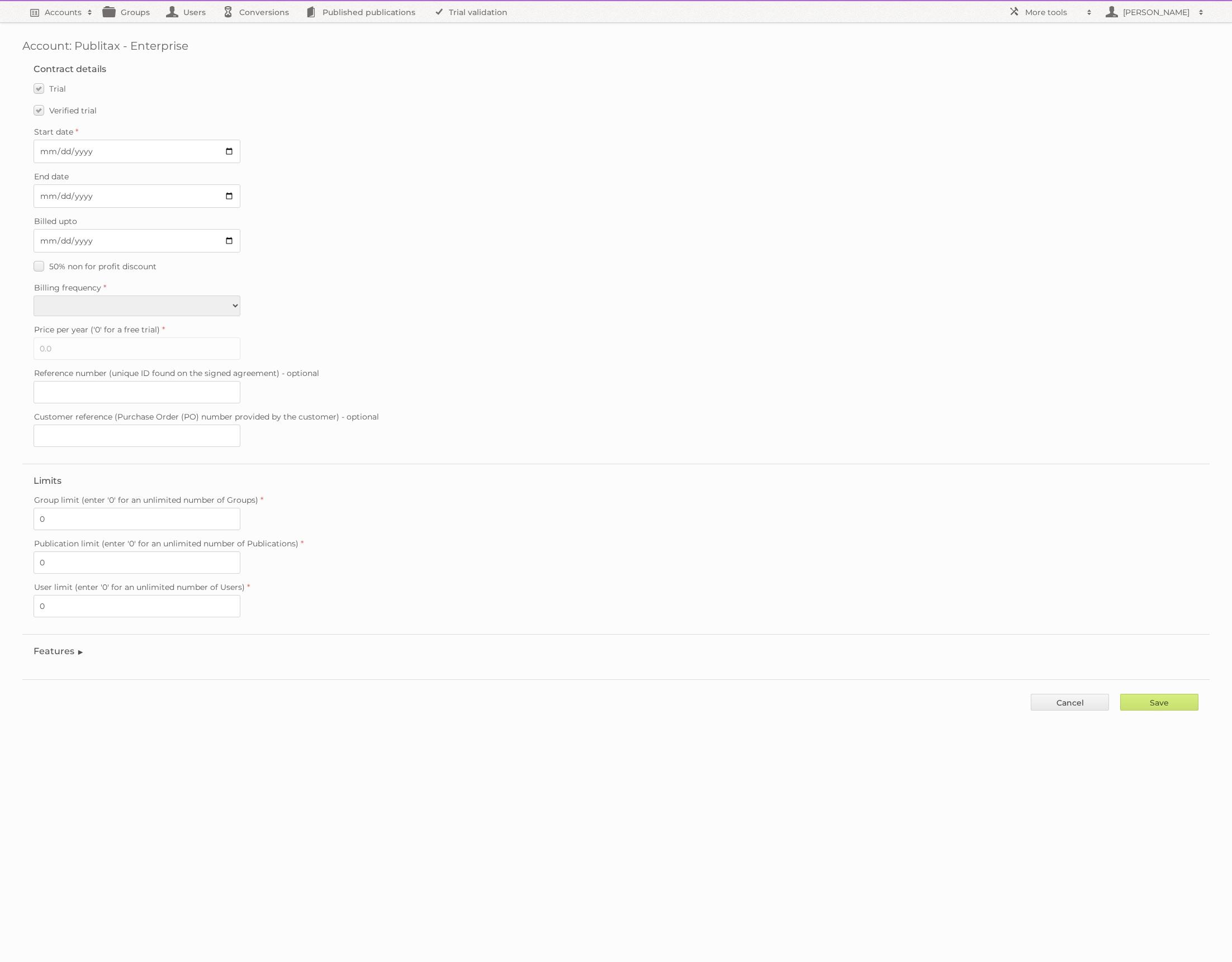
click at [71, 646] on legend "Features" at bounding box center [58, 652] width 51 height 11
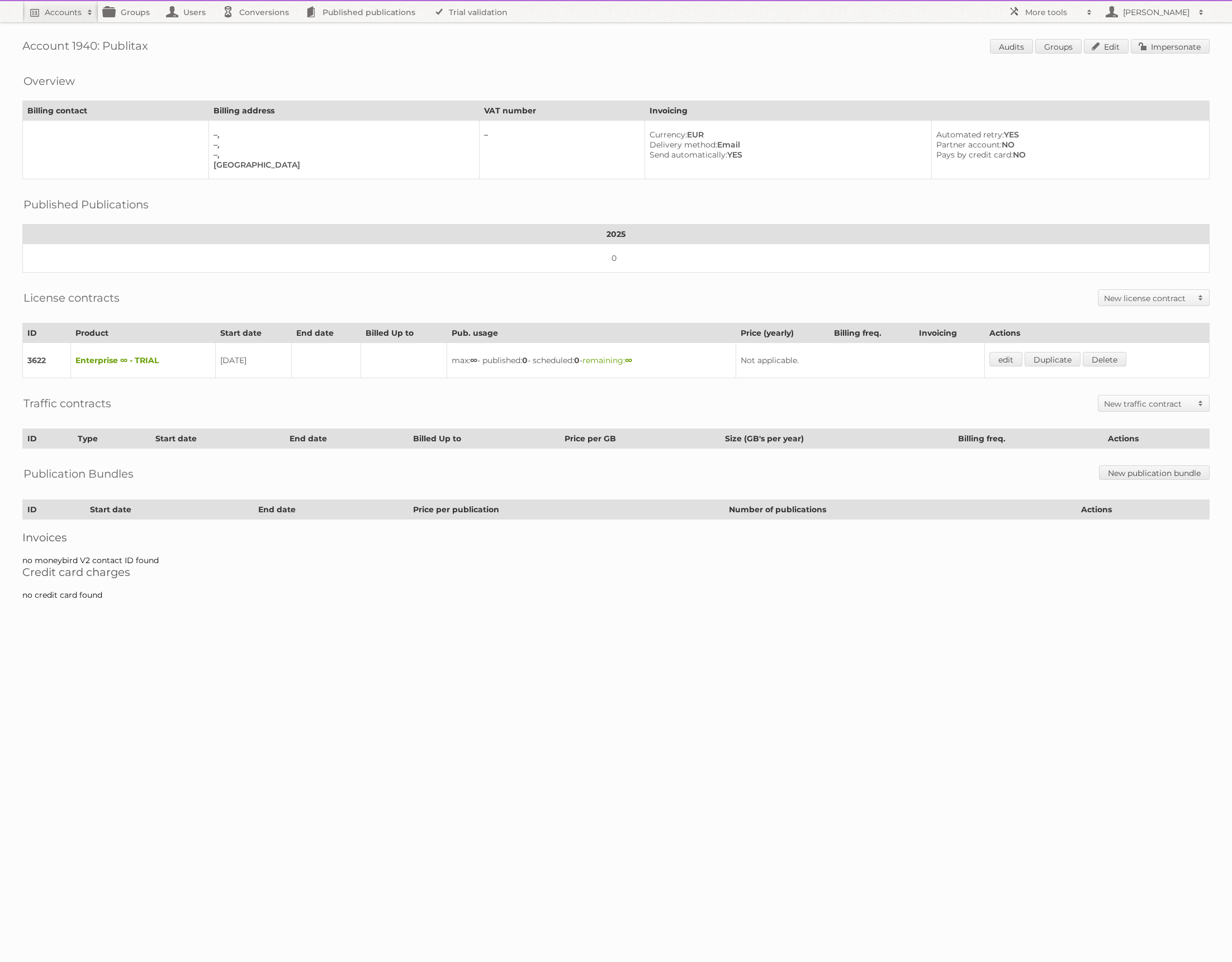
click at [85, 44] on h1 "Account 1940: Publitax Audits Groups Edit Impersonate" at bounding box center [616, 48] width 1187 height 17
click at [85, 45] on h1 "Account 1940: Publitax Audits Groups Edit Impersonate" at bounding box center [616, 48] width 1187 height 17
copy h1 "1940"
click at [1087, 12] on span at bounding box center [1089, 12] width 17 height 11
click at [1051, 145] on link "Beta Features" at bounding box center [1058, 148] width 111 height 17
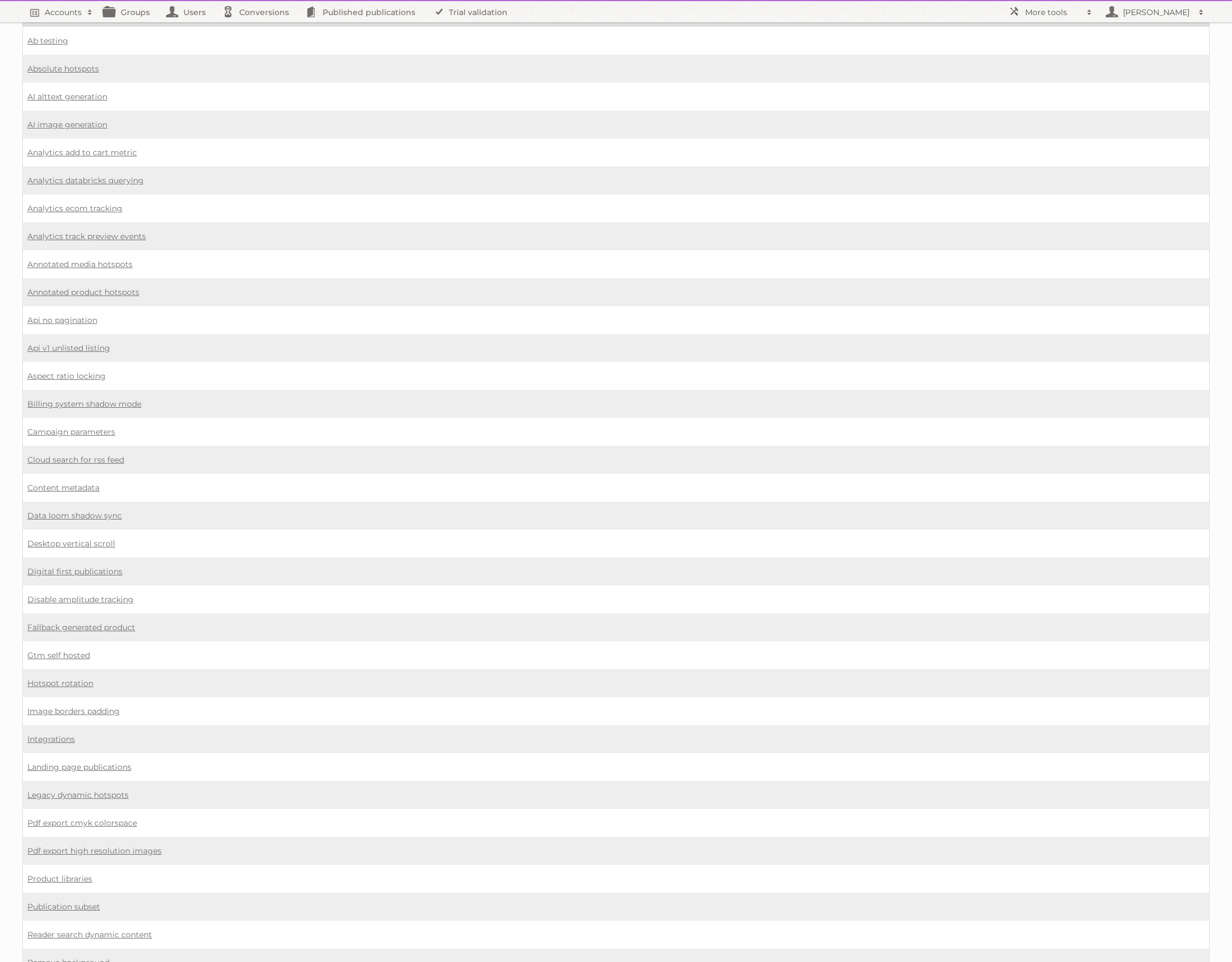
scroll to position [50, 0]
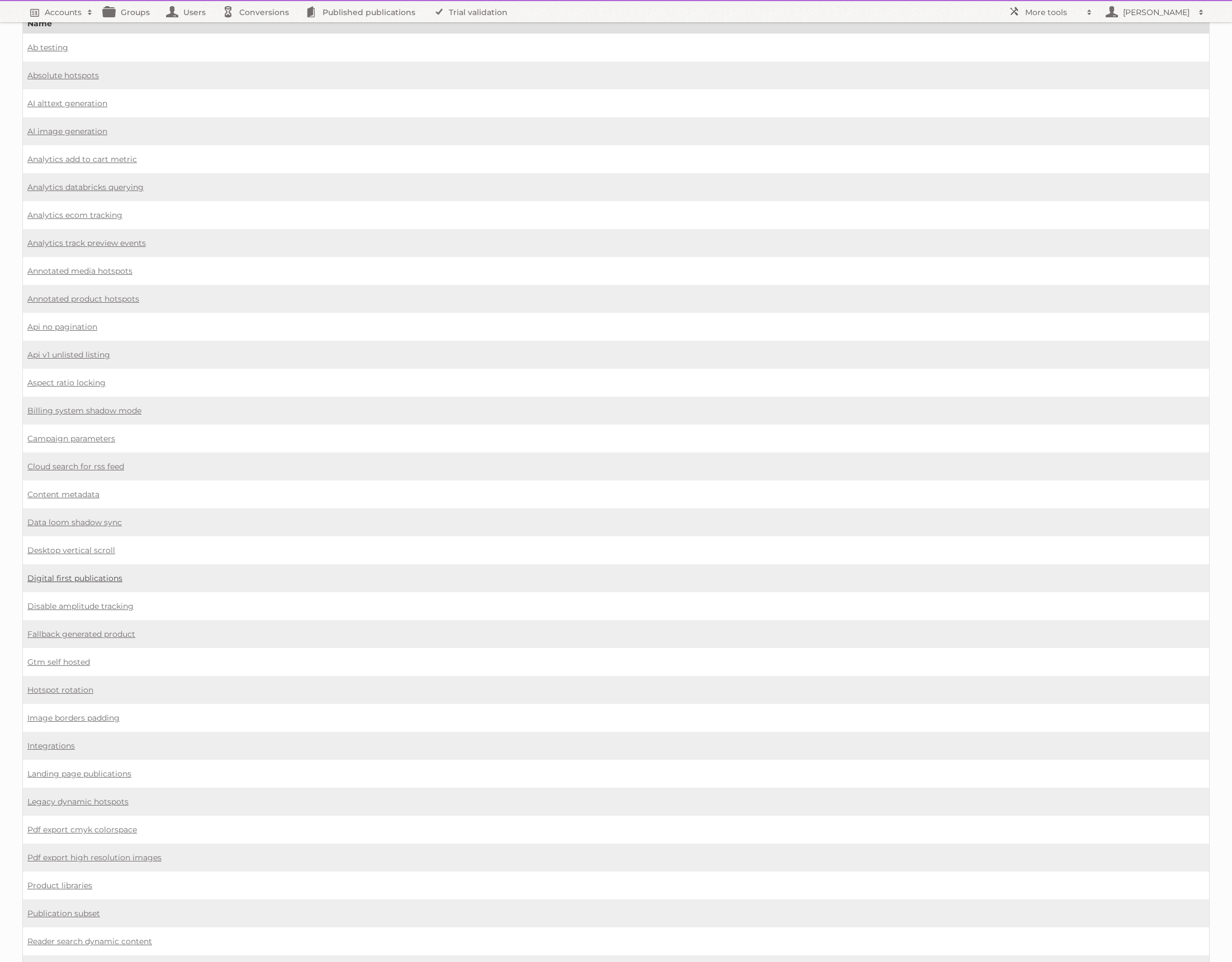
click at [87, 573] on link "Digital first publications" at bounding box center [75, 578] width 95 height 10
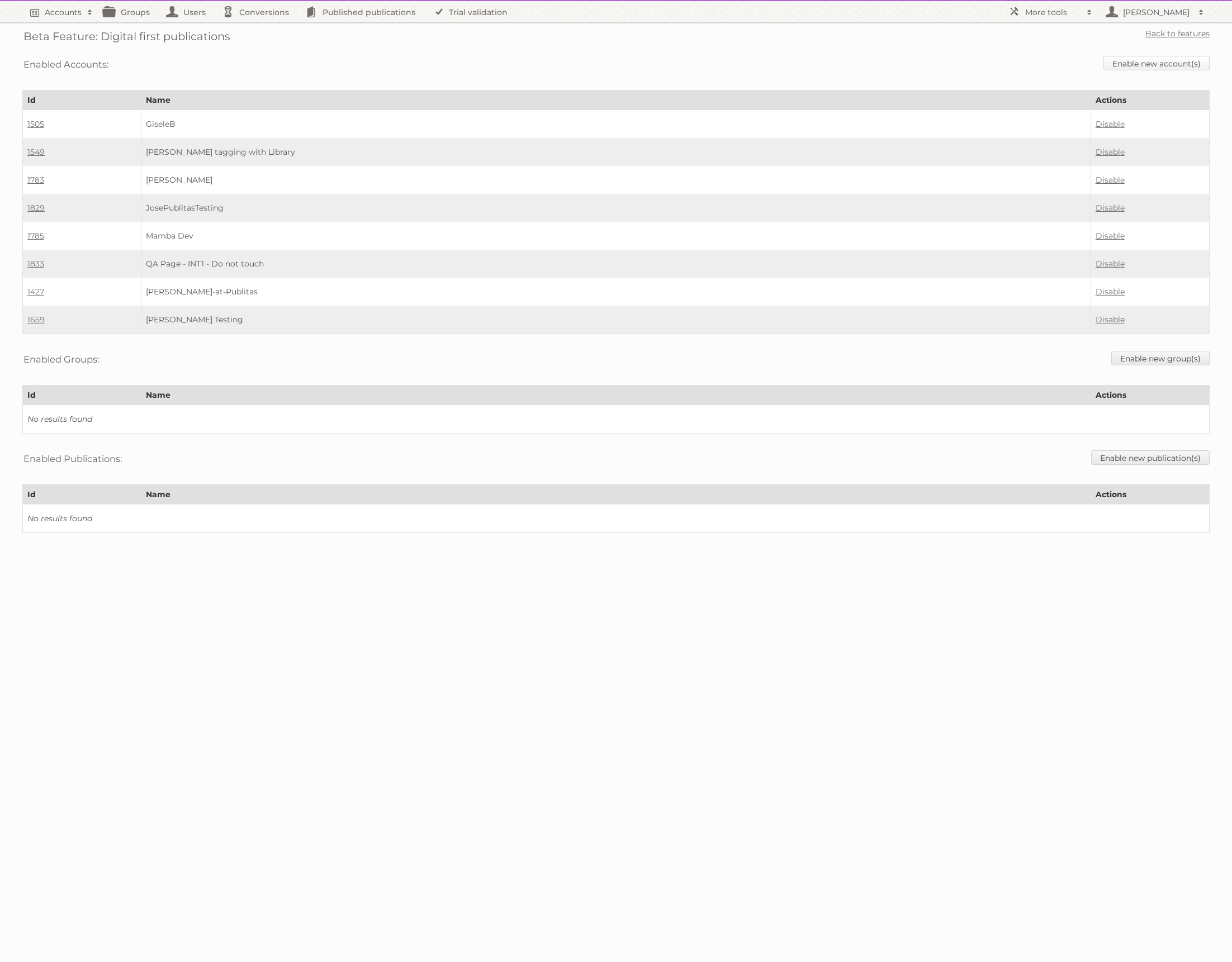
click at [1142, 63] on link "Enable new account(s)" at bounding box center [1157, 63] width 106 height 14
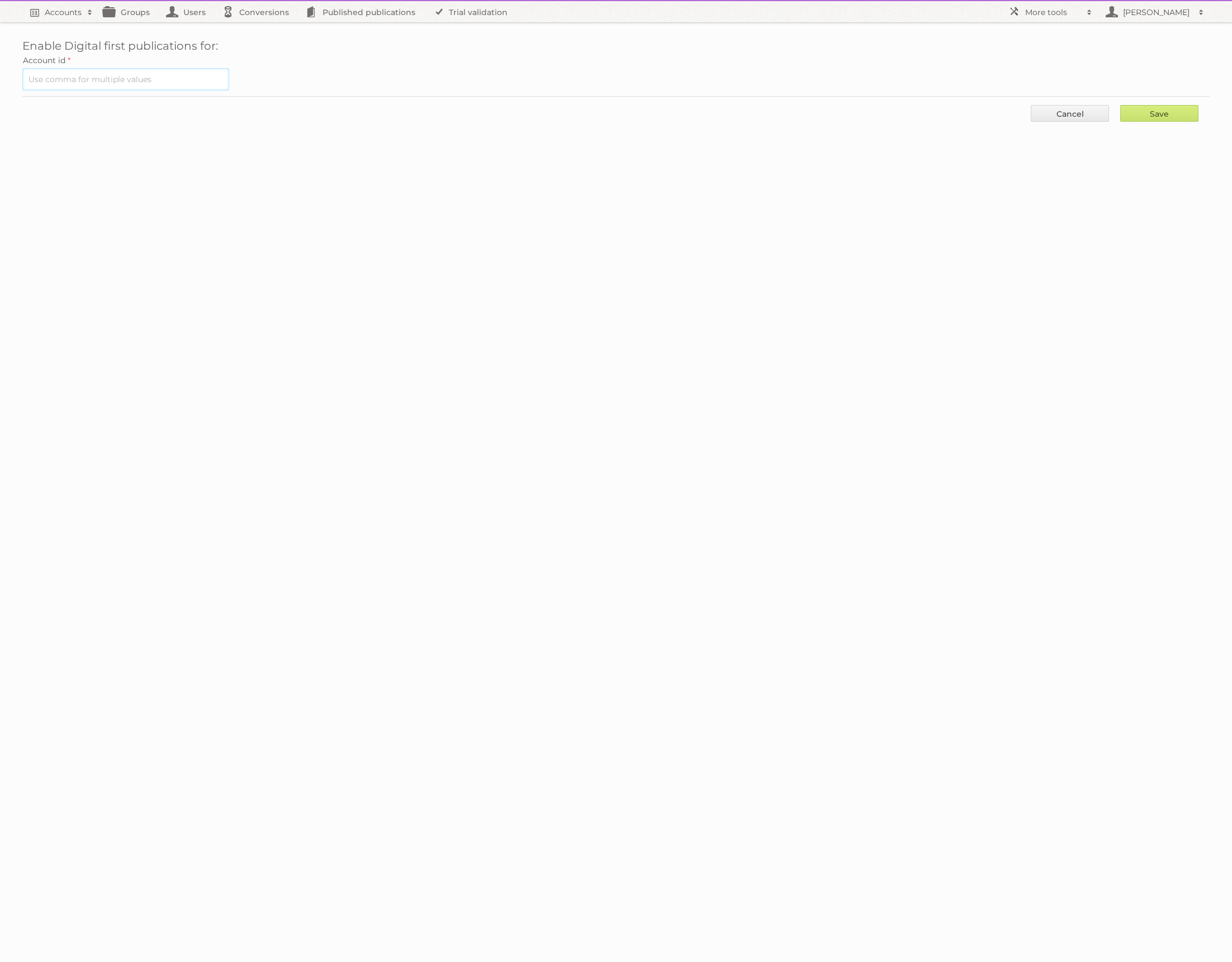
click at [167, 68] on input "text" at bounding box center [126, 79] width 207 height 22
paste input "1940"
type input "1940"
click at [1153, 114] on input "Save" at bounding box center [1159, 113] width 78 height 17
type input "..."
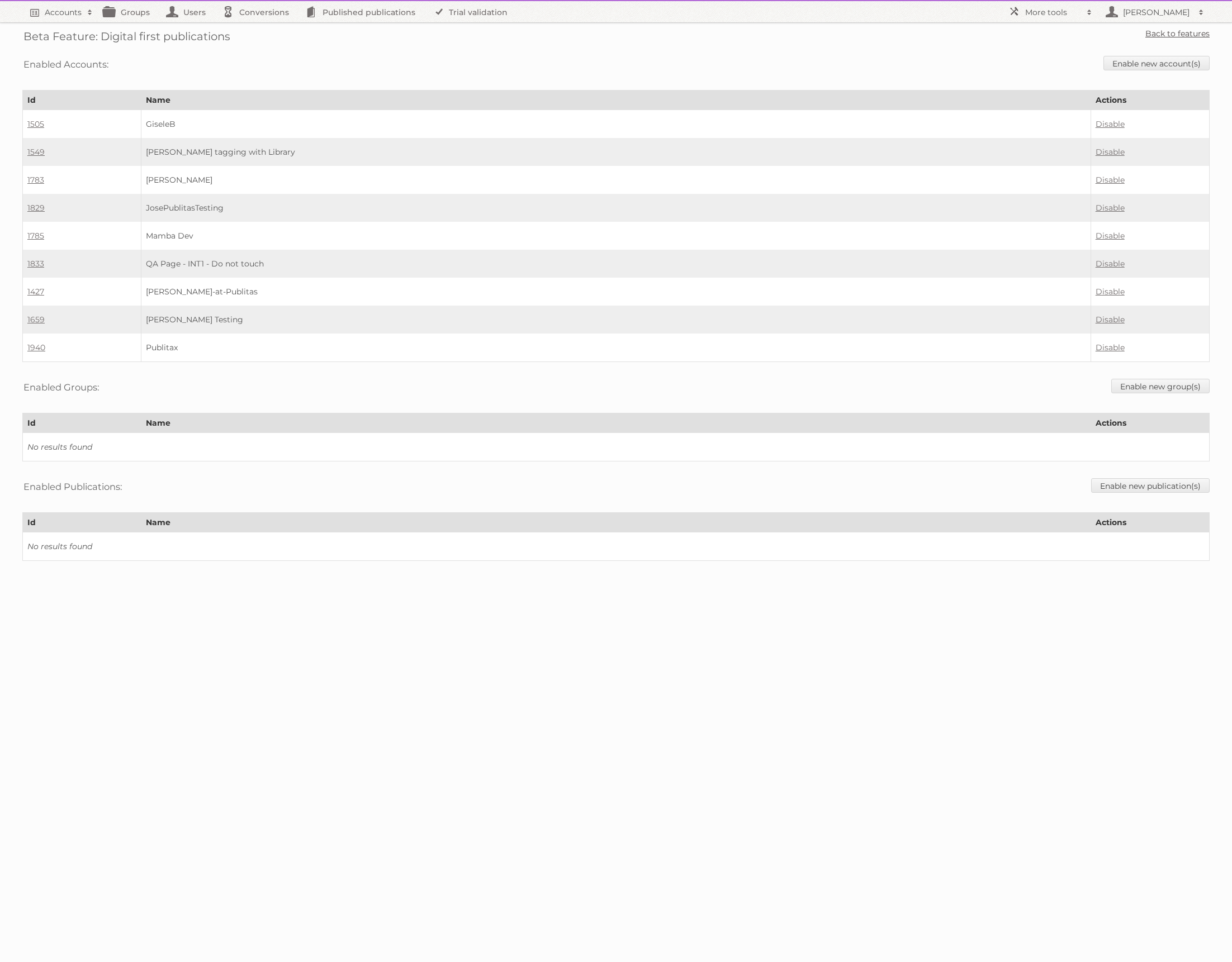
click at [1173, 32] on link "Back to features" at bounding box center [1177, 33] width 65 height 10
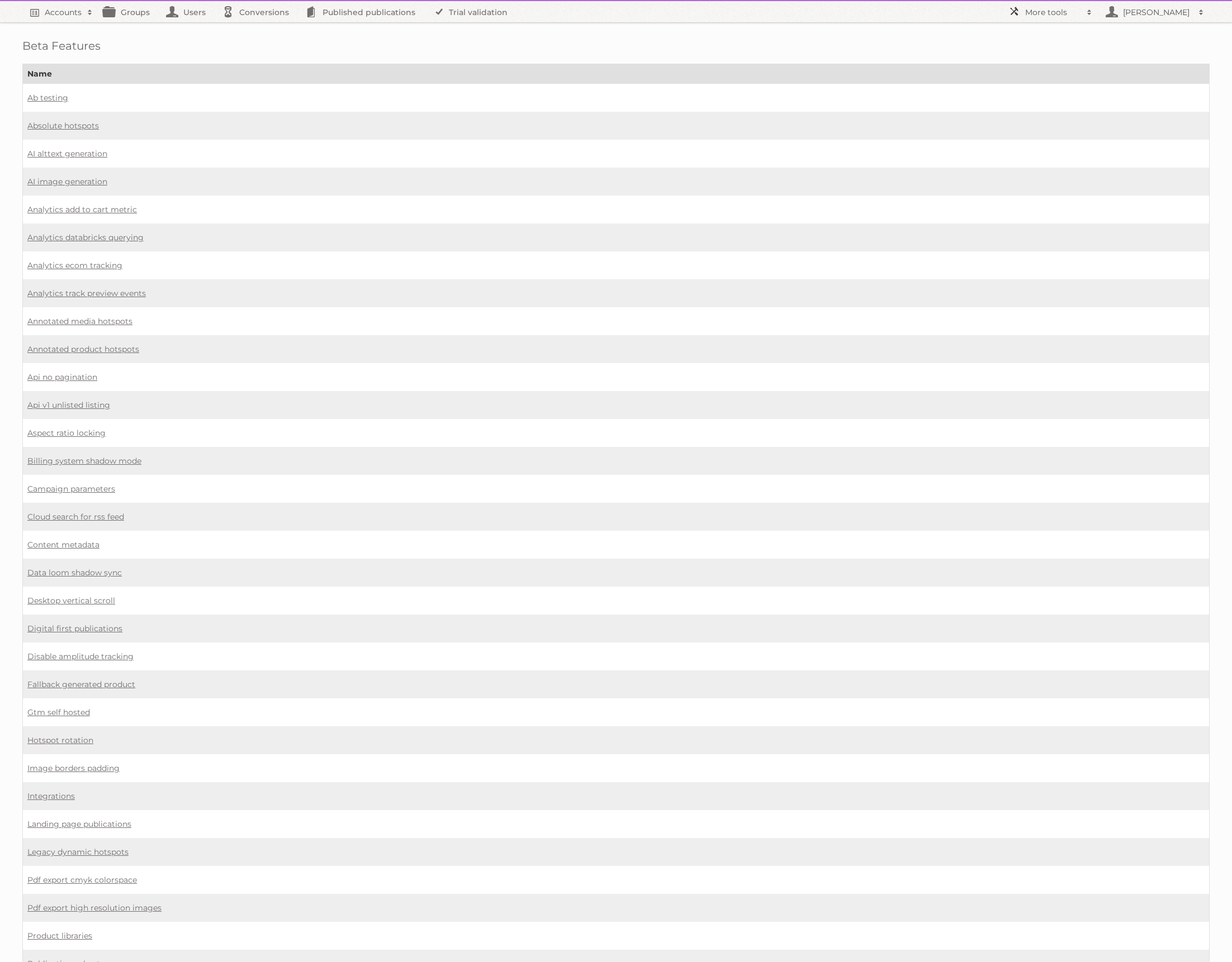
click at [1093, 11] on span at bounding box center [1089, 12] width 17 height 11
click at [703, 37] on div "Beta Features Name Ab testing Absolute hotspots AI alttext generation AI image …" at bounding box center [616, 640] width 1232 height 1280
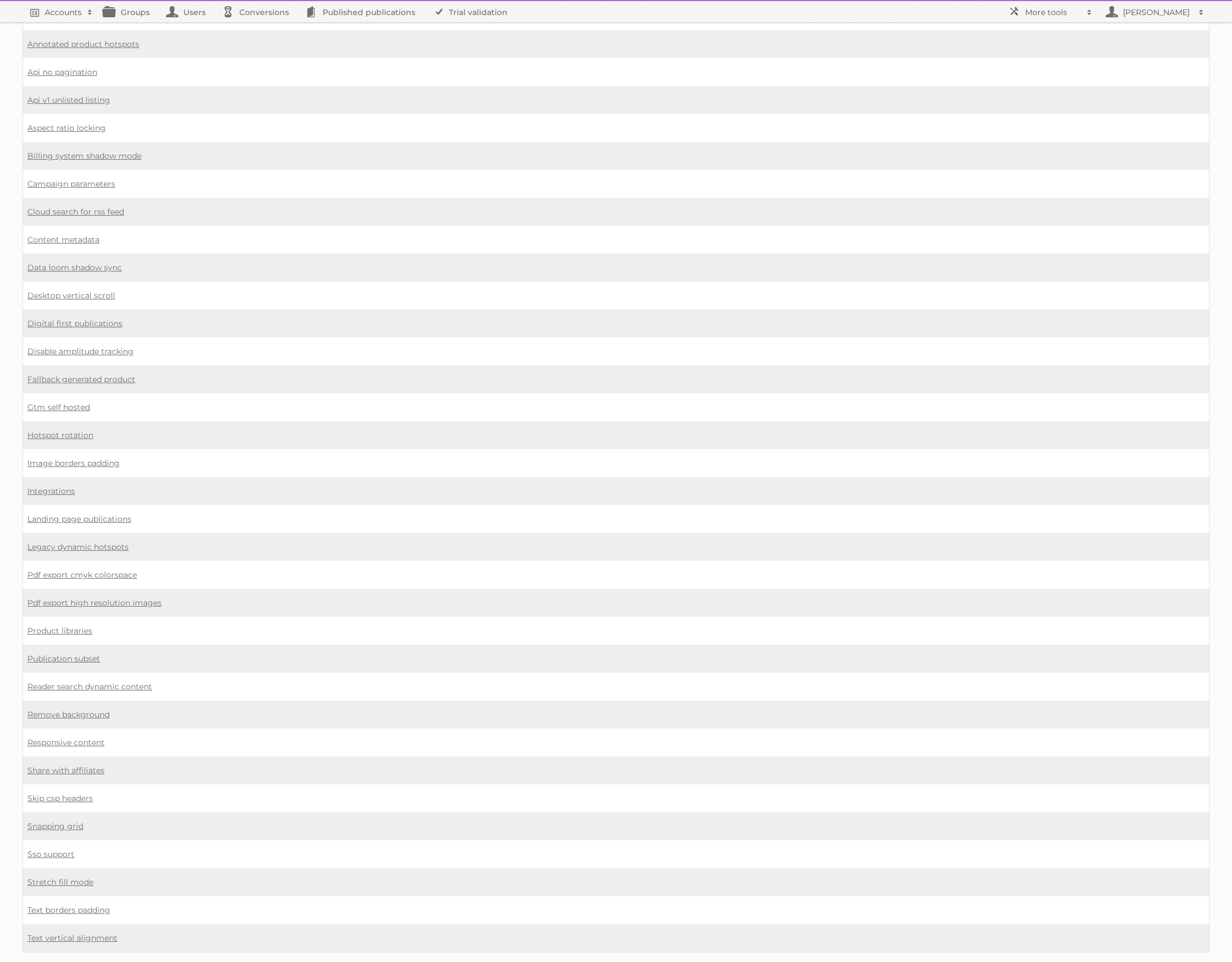
scroll to position [317, 0]
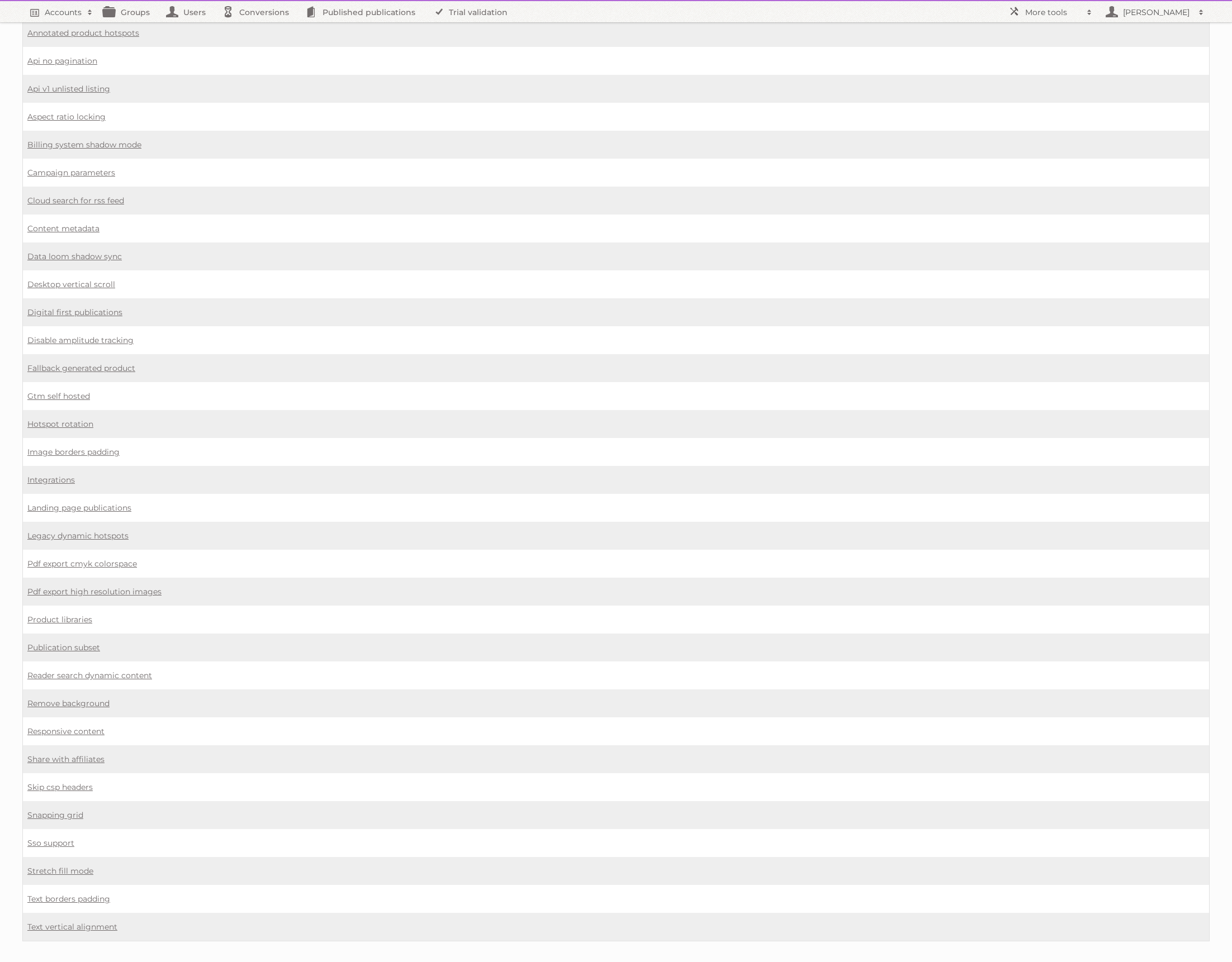
click at [928, 14] on nav "Accounts Search Advanced Search Create new account Groups Users Conversions Pub…" at bounding box center [616, 12] width 1187 height 21
